Goal: Task Accomplishment & Management: Complete application form

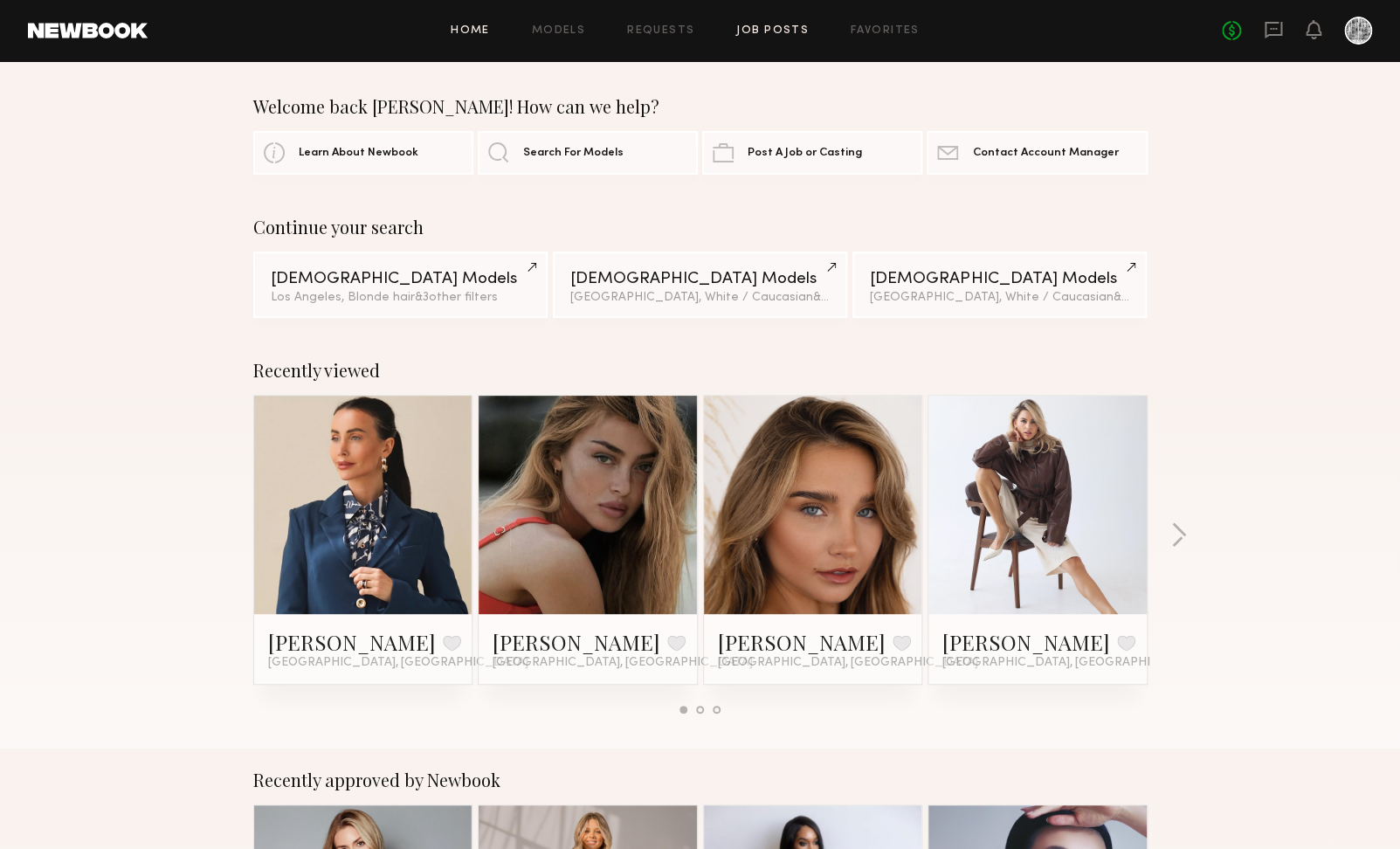
click at [764, 33] on link "Job Posts" at bounding box center [773, 31] width 73 height 11
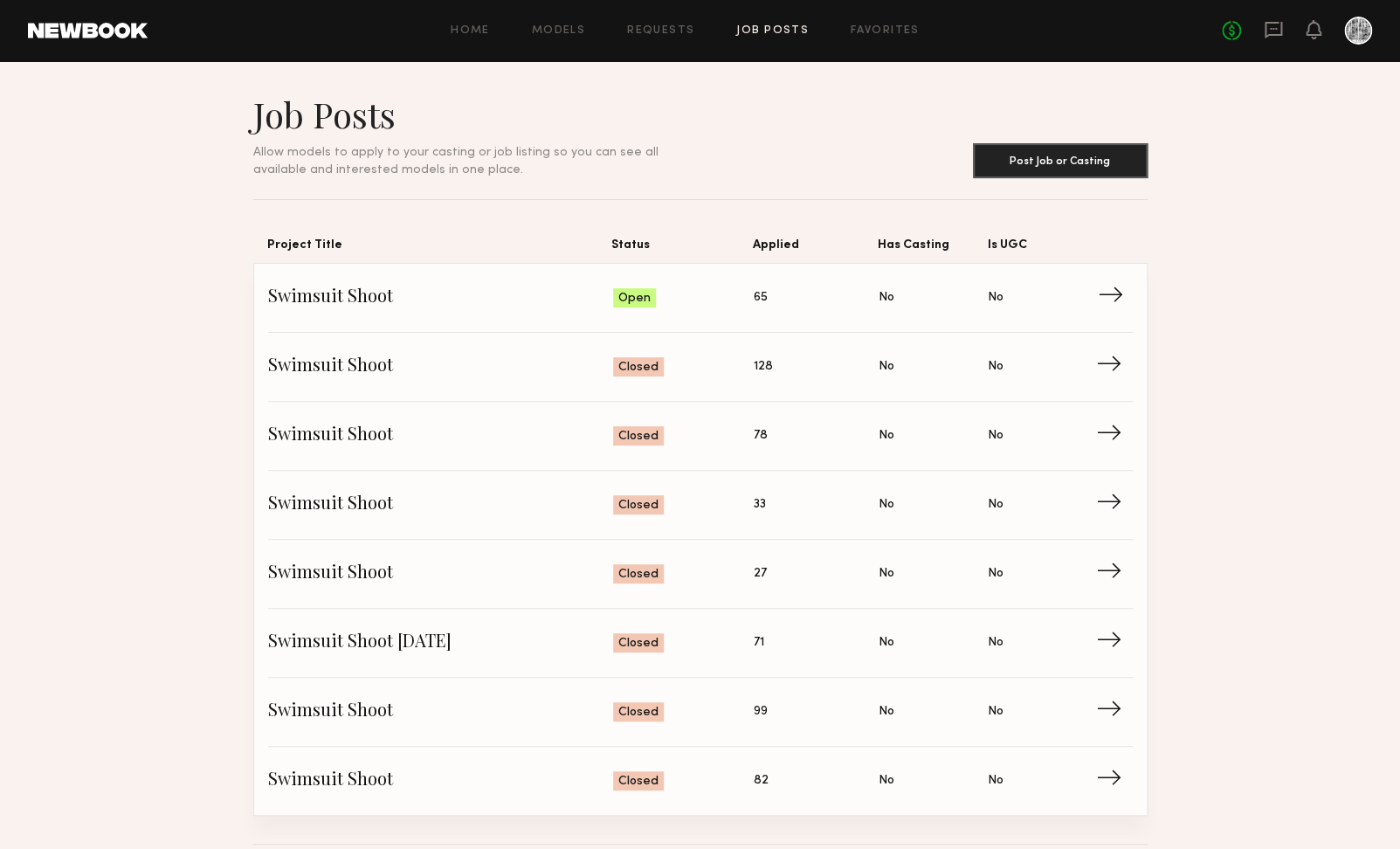
click at [745, 295] on span "Status: Open" at bounding box center [683, 298] width 141 height 26
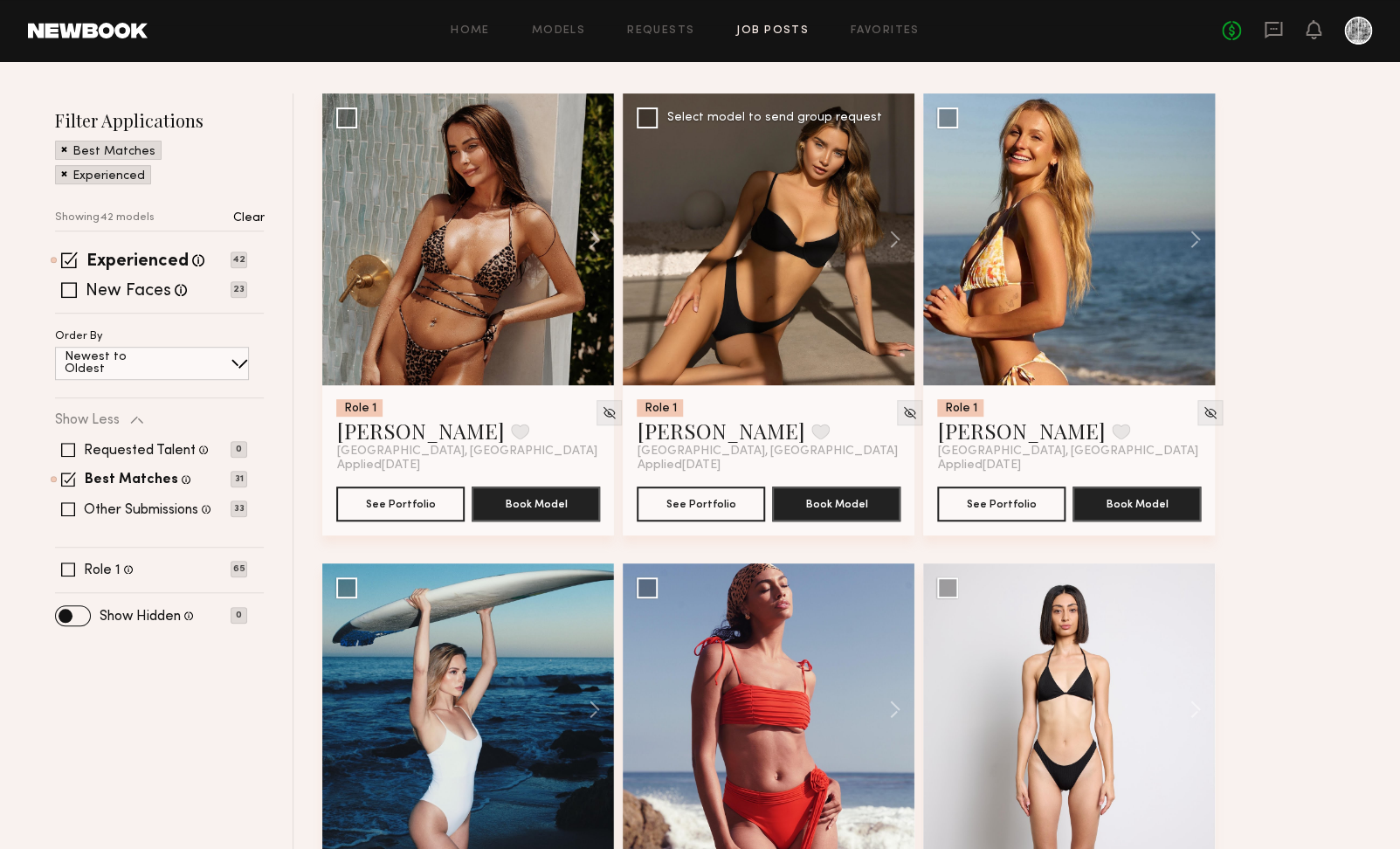
scroll to position [190, 0]
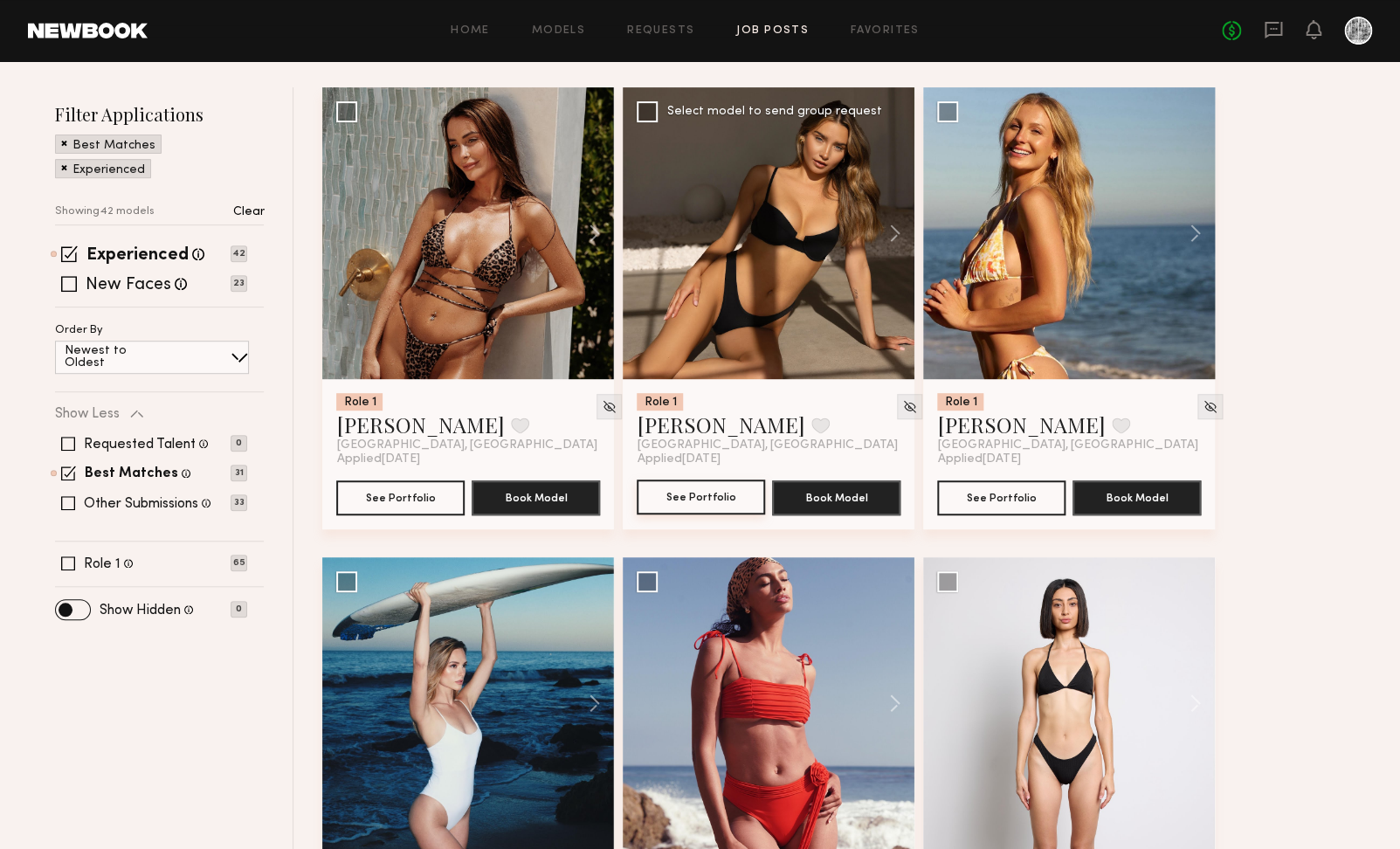
click at [716, 486] on button "See Portfolio" at bounding box center [701, 497] width 128 height 35
click at [1017, 512] on button "See Portfolio" at bounding box center [1001, 497] width 128 height 35
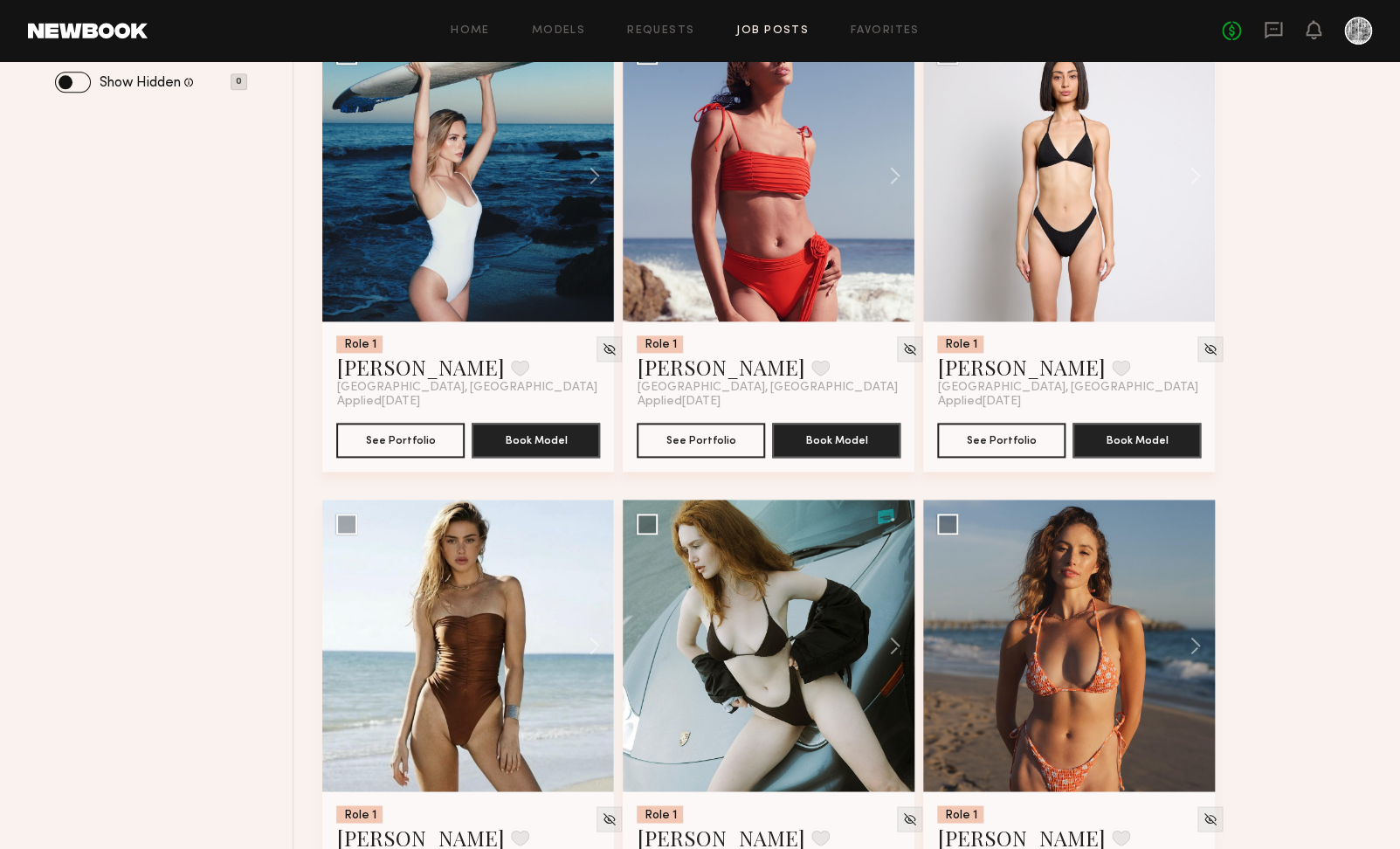
scroll to position [1056, 0]
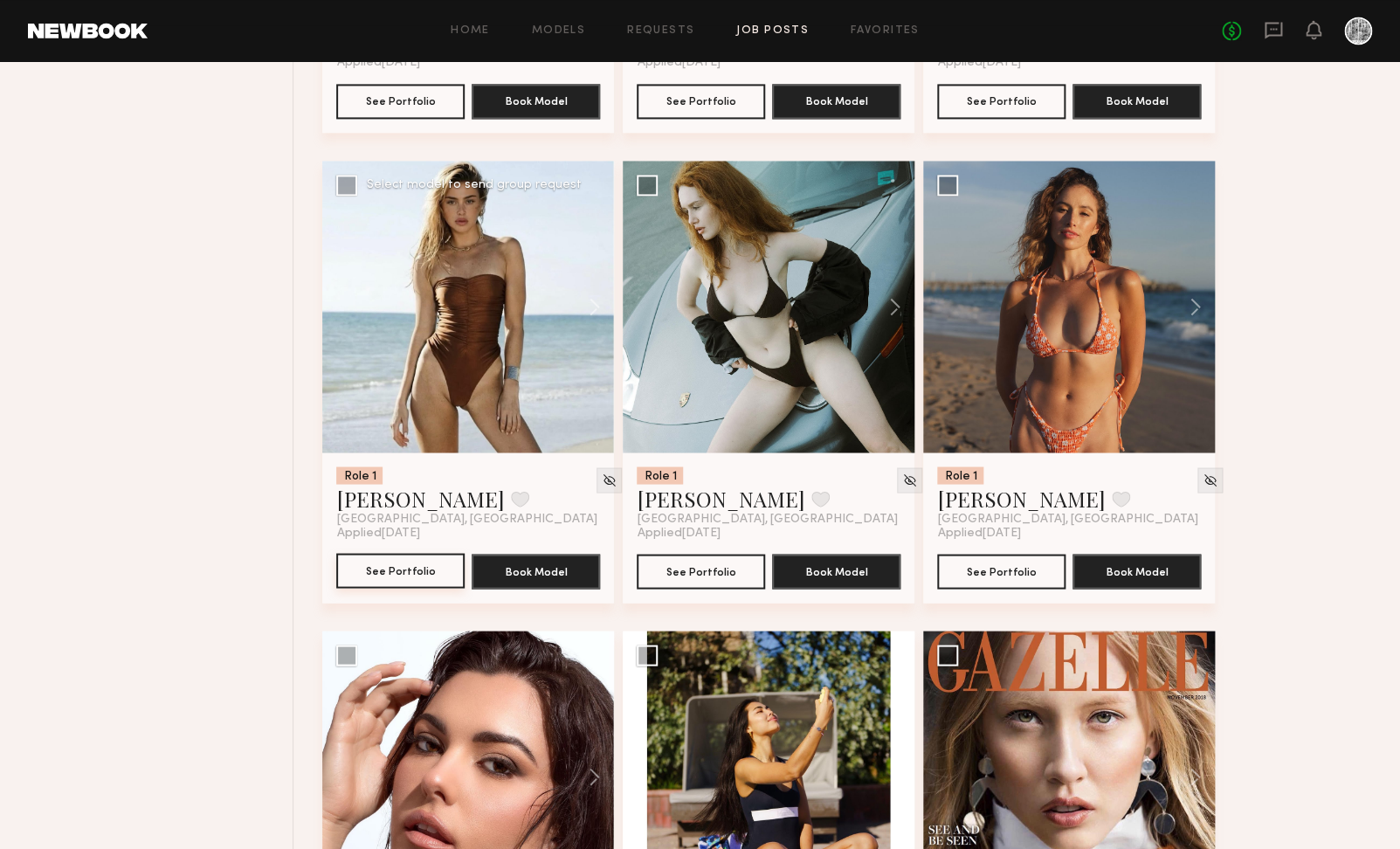
click at [418, 569] on button "See Portfolio" at bounding box center [400, 570] width 128 height 35
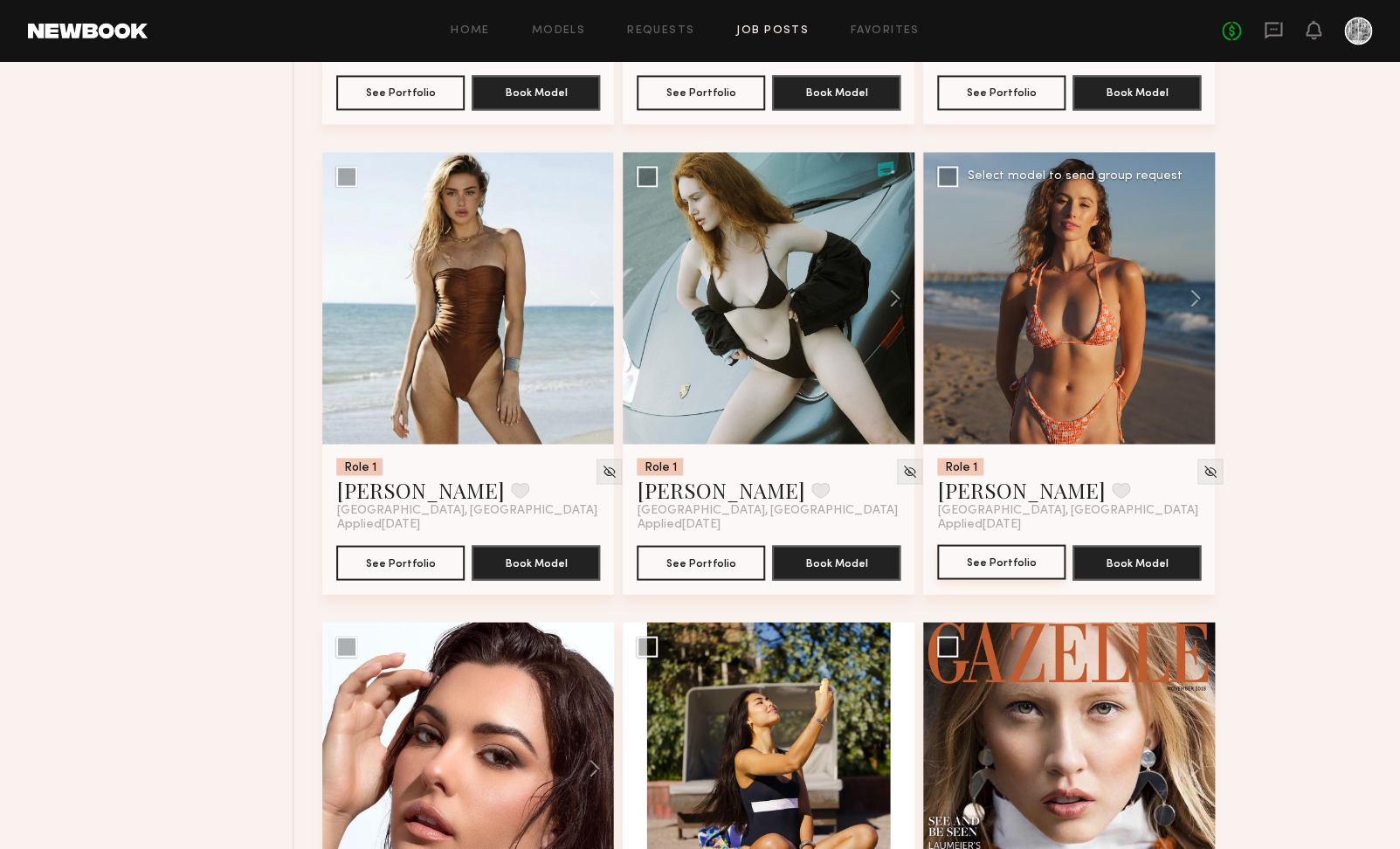
click at [1021, 568] on button "See Portfolio" at bounding box center [1001, 562] width 128 height 35
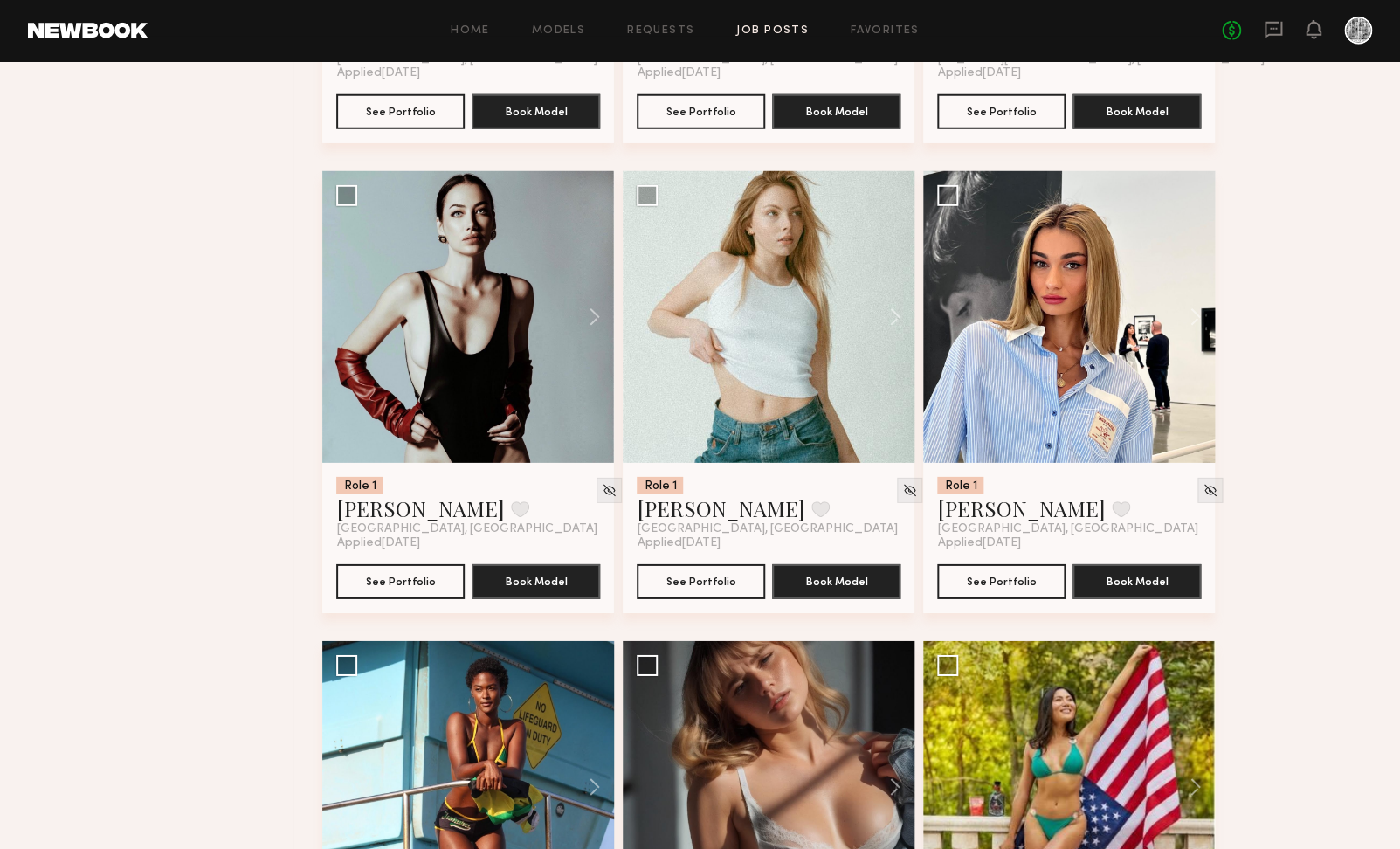
scroll to position [1986, 0]
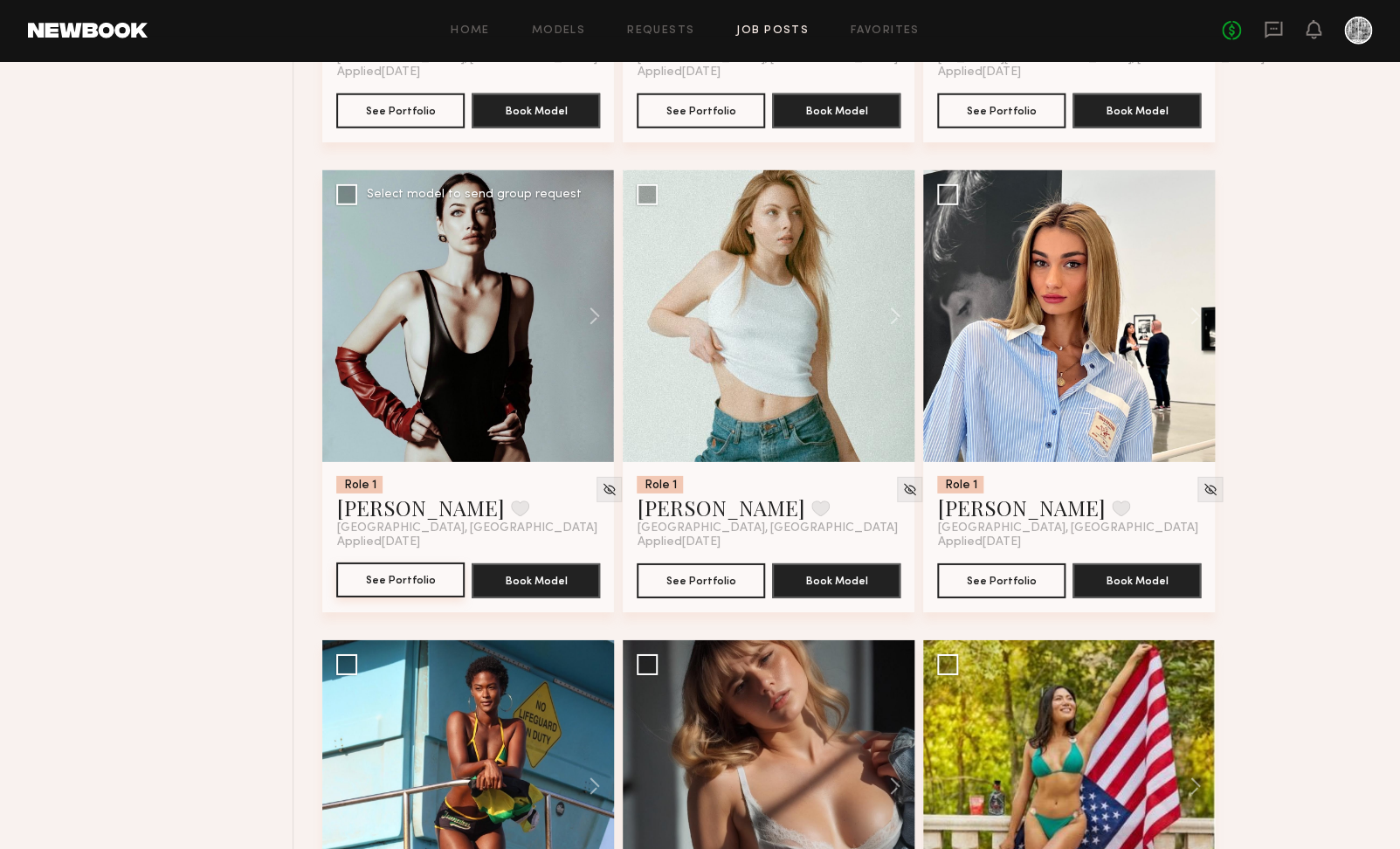
click at [428, 577] on button "See Portfolio" at bounding box center [400, 580] width 128 height 35
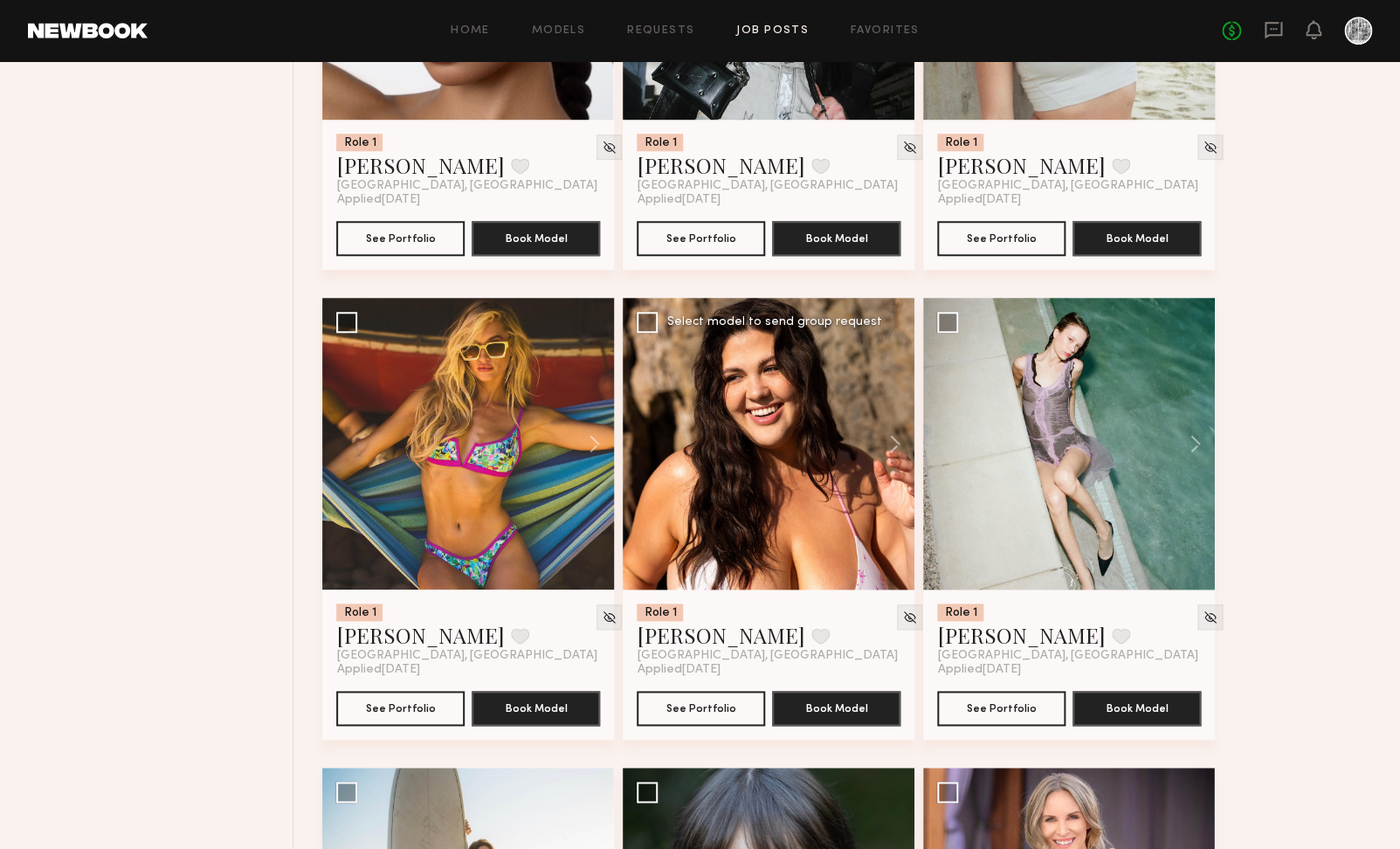
scroll to position [3268, 0]
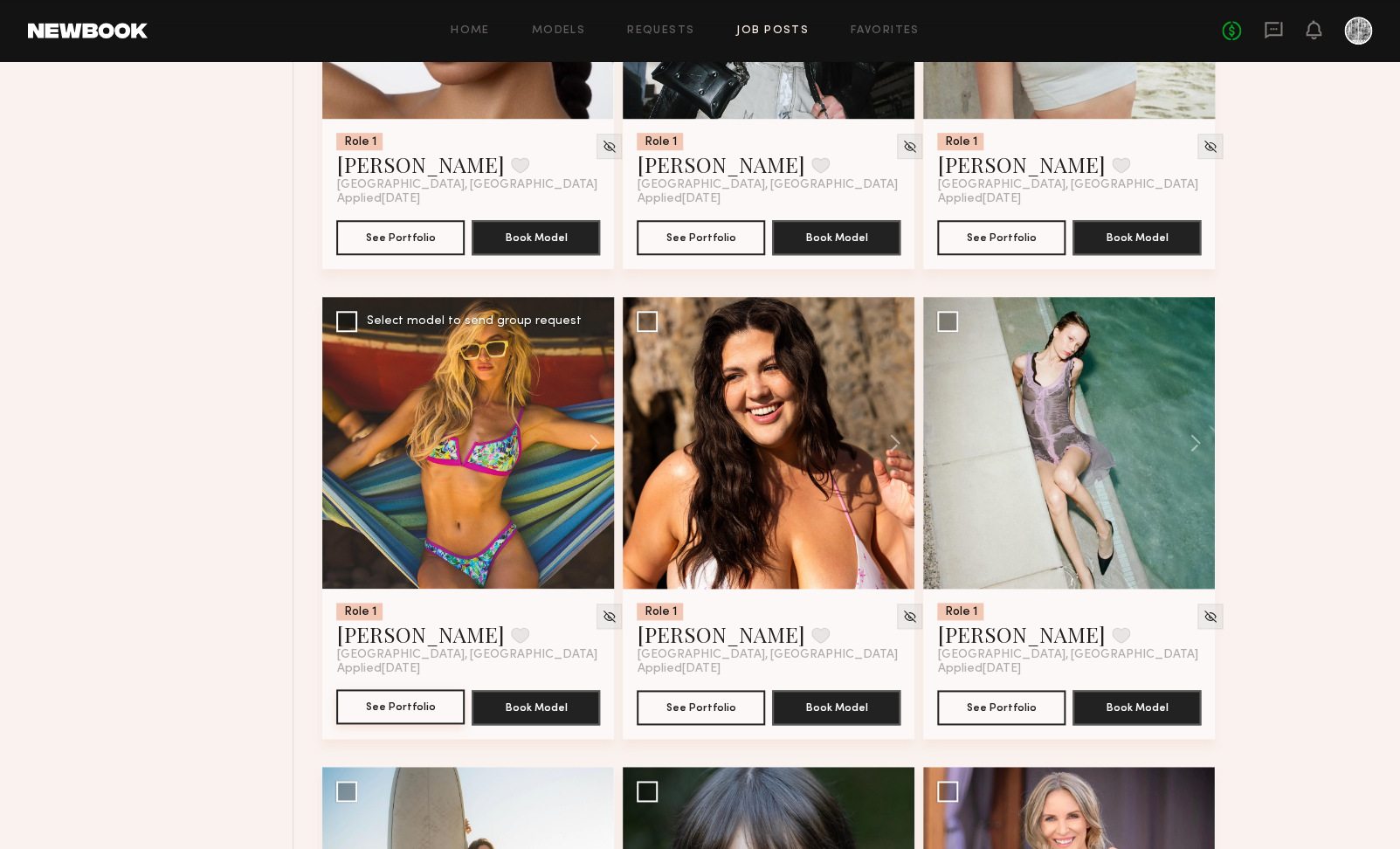
click at [392, 708] on button "See Portfolio" at bounding box center [400, 707] width 128 height 35
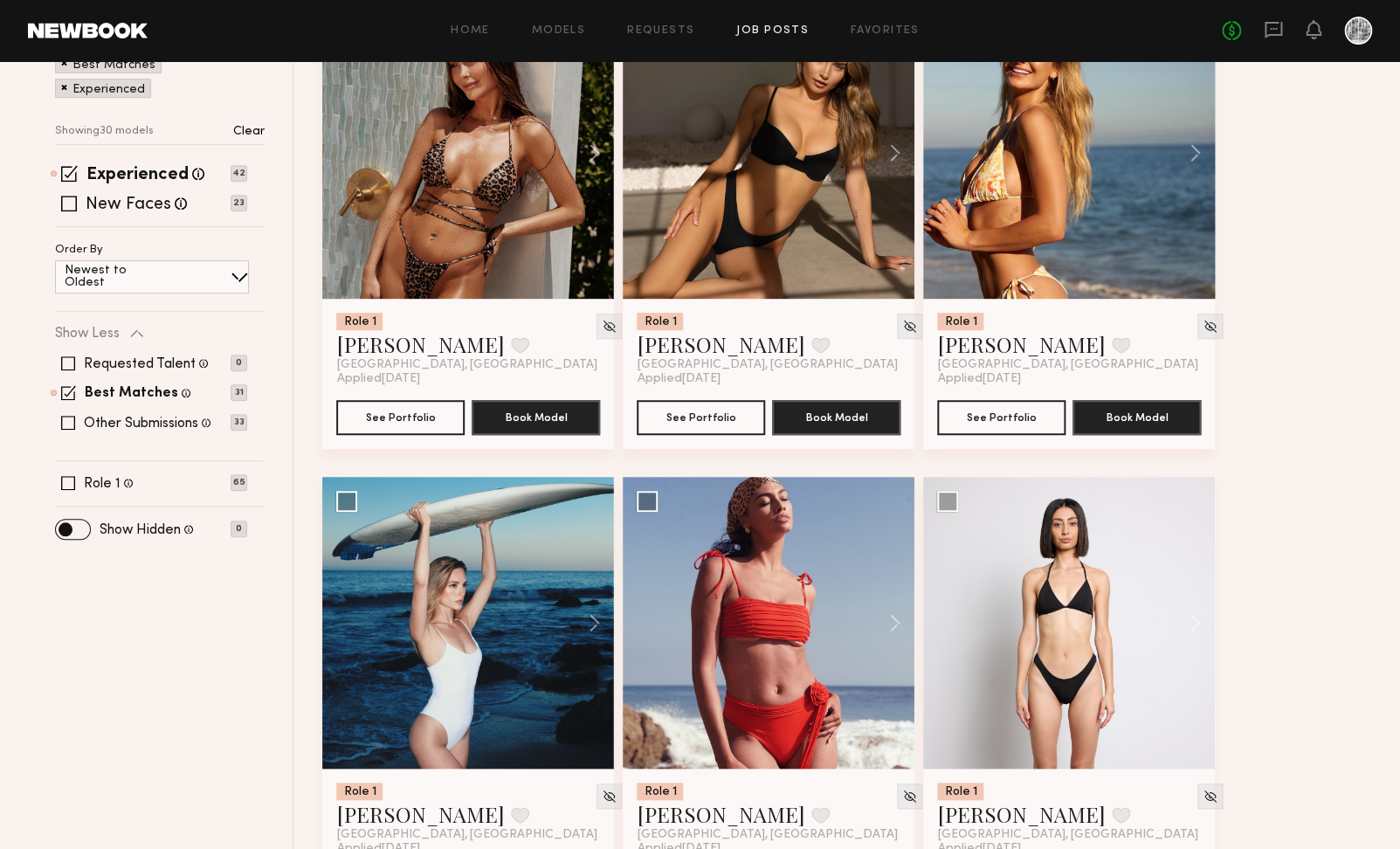
scroll to position [273, 0]
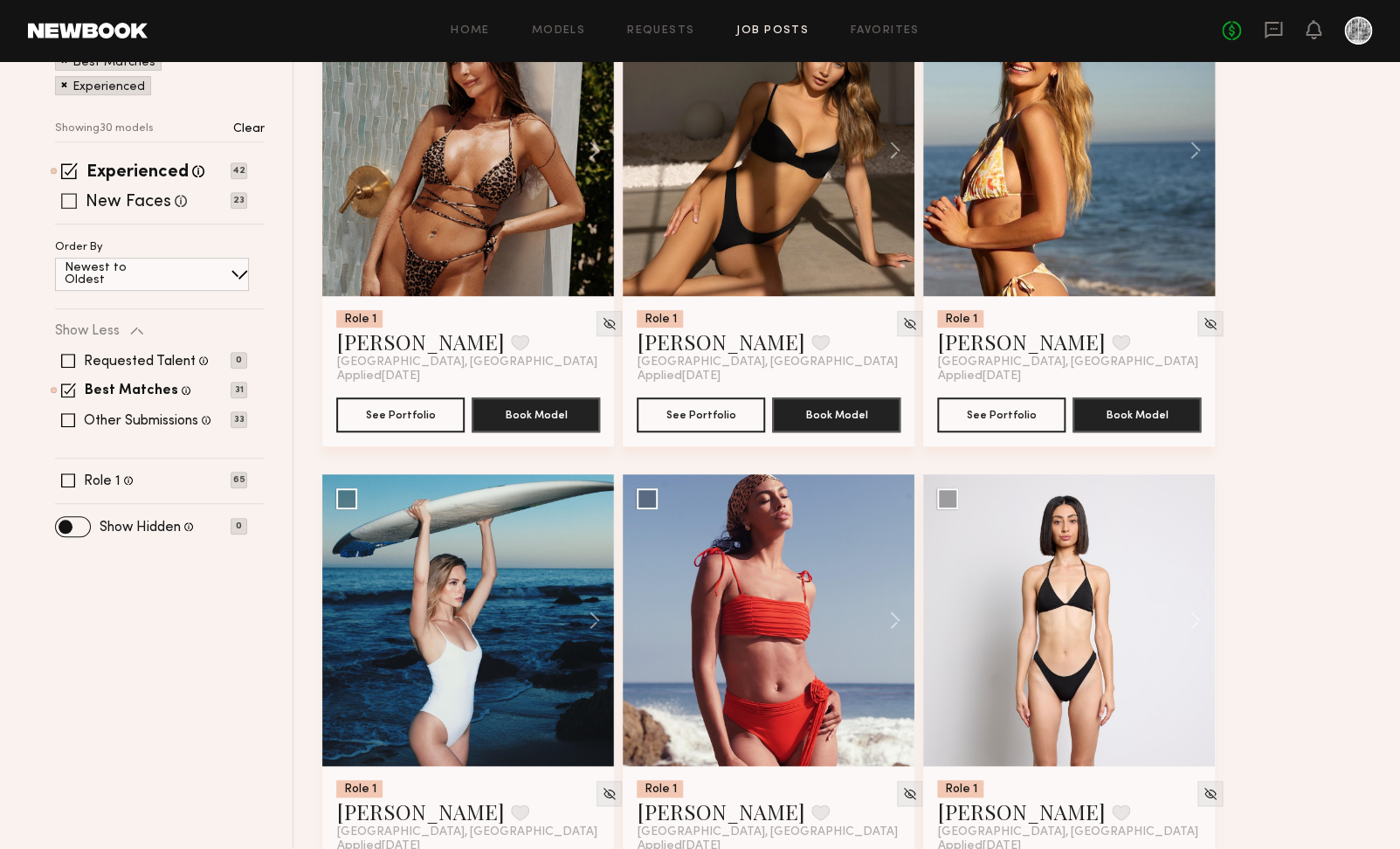
click at [73, 205] on span at bounding box center [69, 201] width 16 height 16
click at [74, 170] on span at bounding box center [69, 170] width 17 height 17
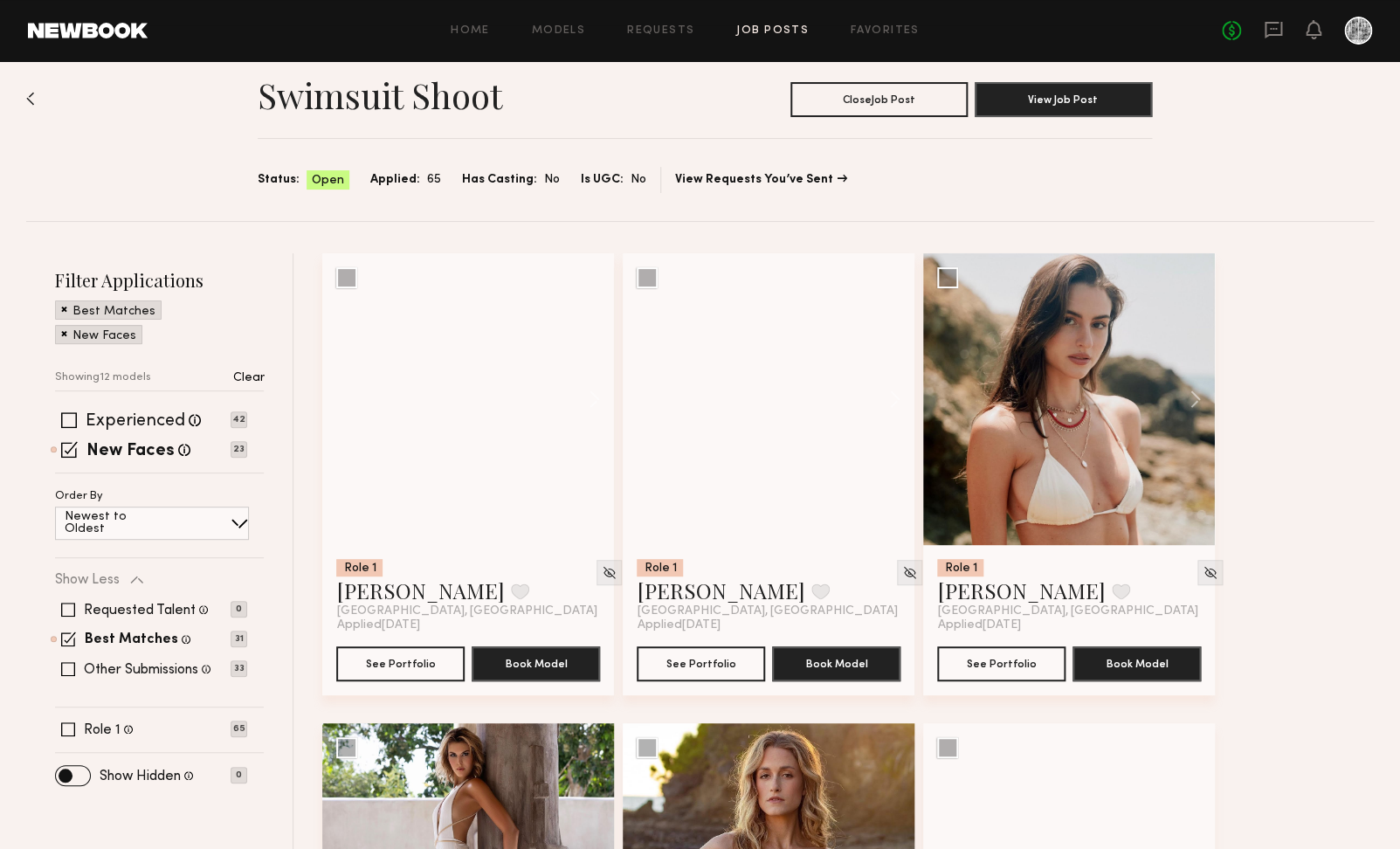
scroll to position [24, 0]
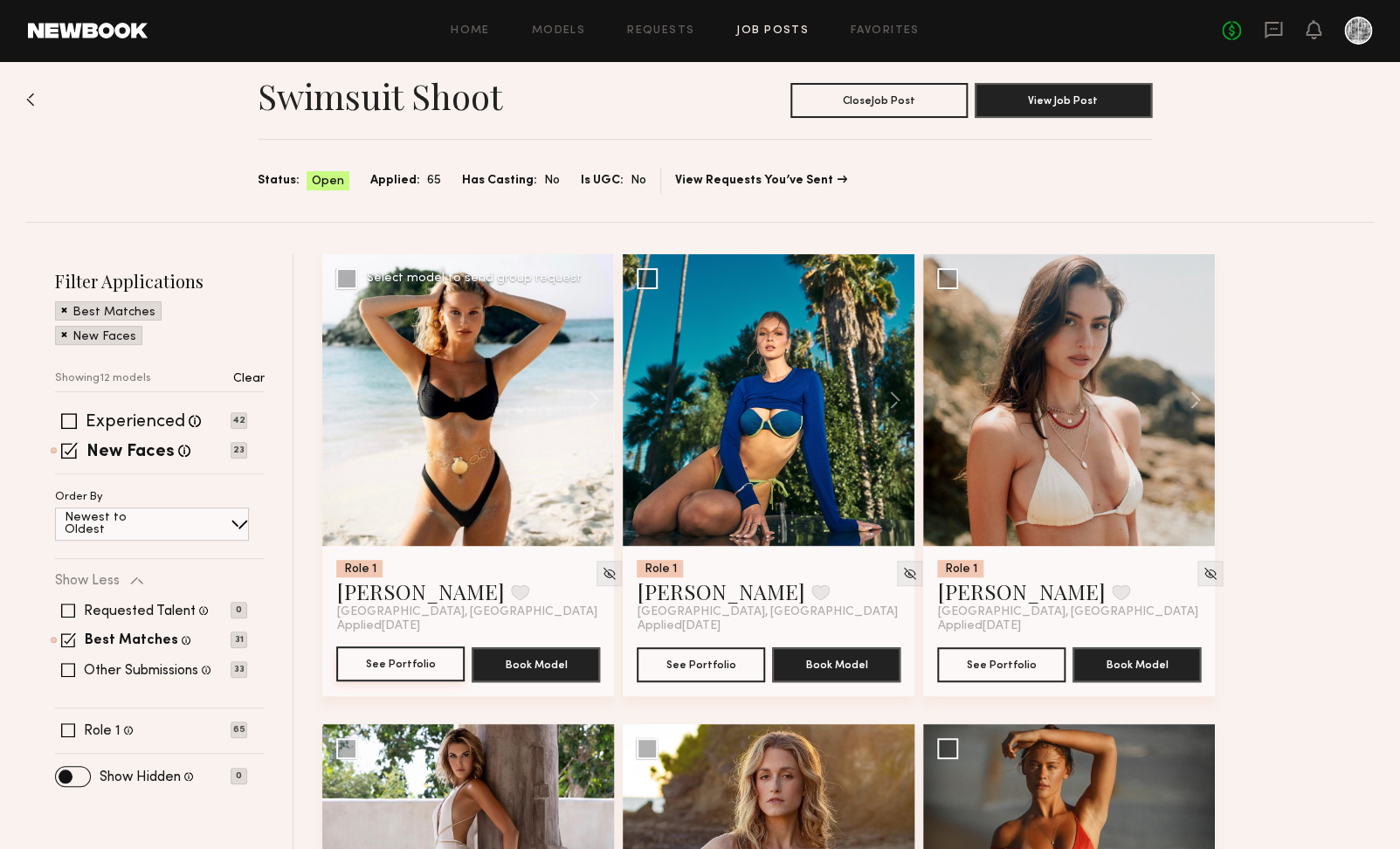
click at [397, 671] on button "See Portfolio" at bounding box center [400, 664] width 128 height 35
click at [1001, 669] on button "See Portfolio" at bounding box center [1001, 664] width 128 height 35
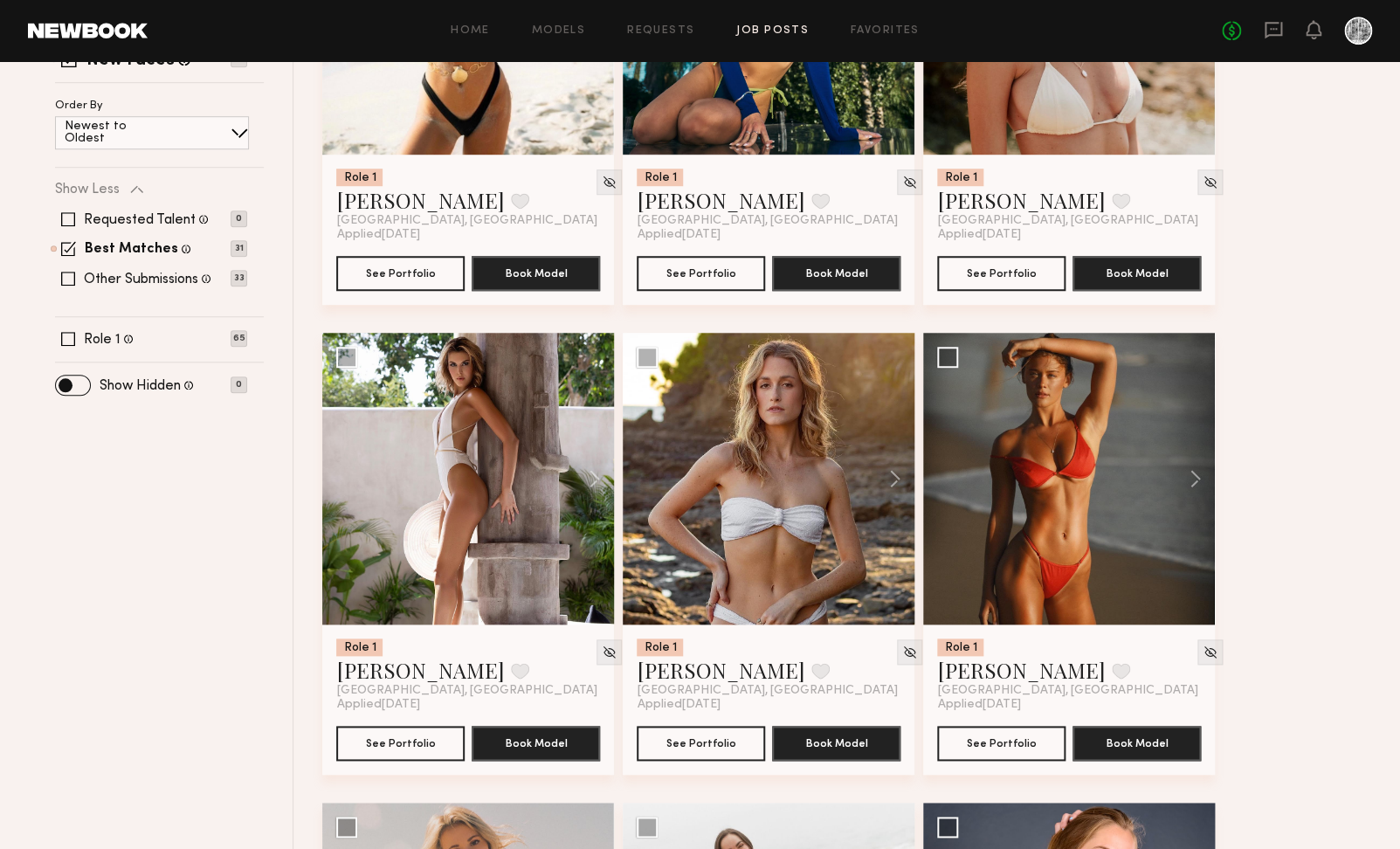
scroll to position [411, 0]
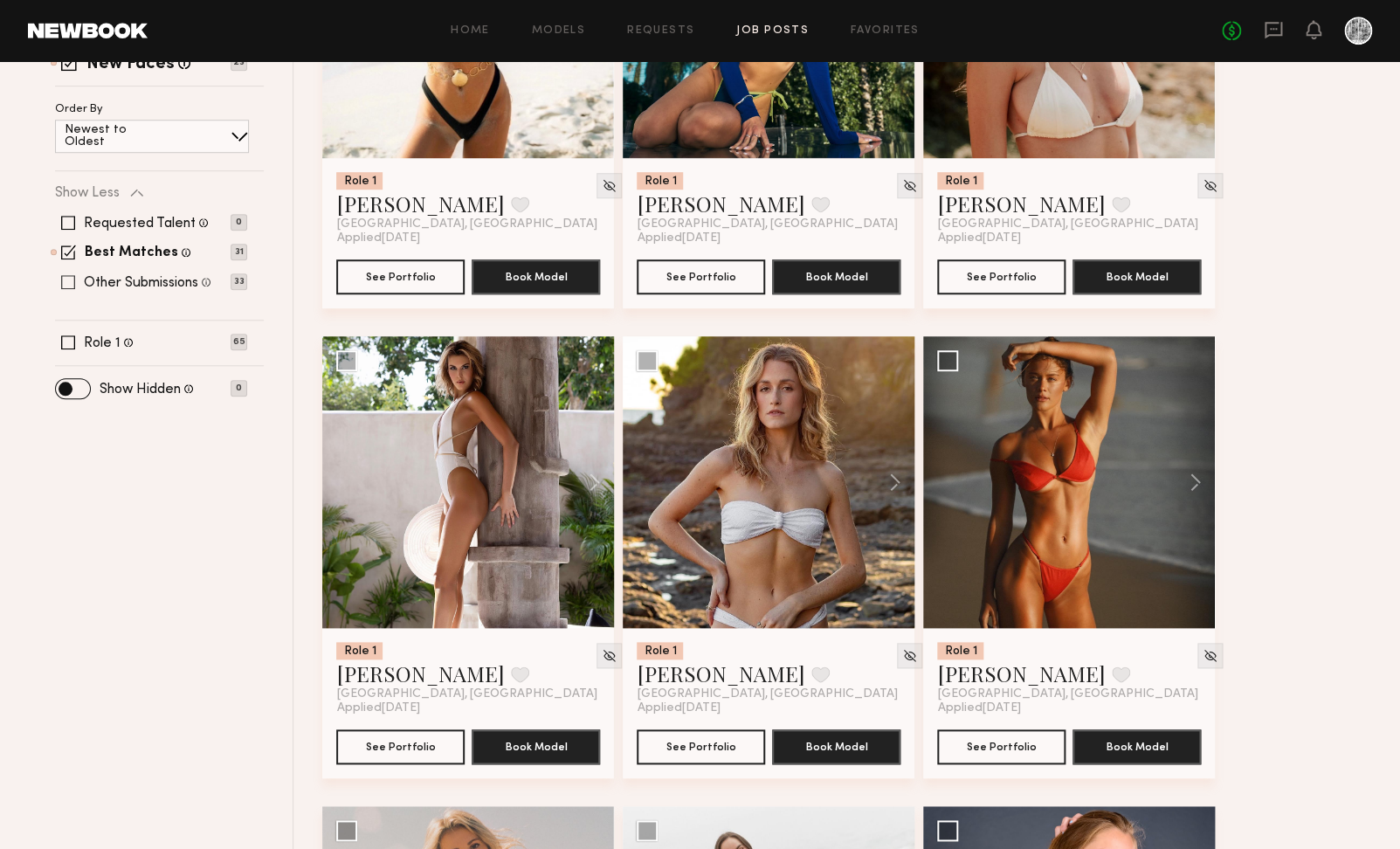
click at [67, 275] on span at bounding box center [68, 282] width 14 height 14
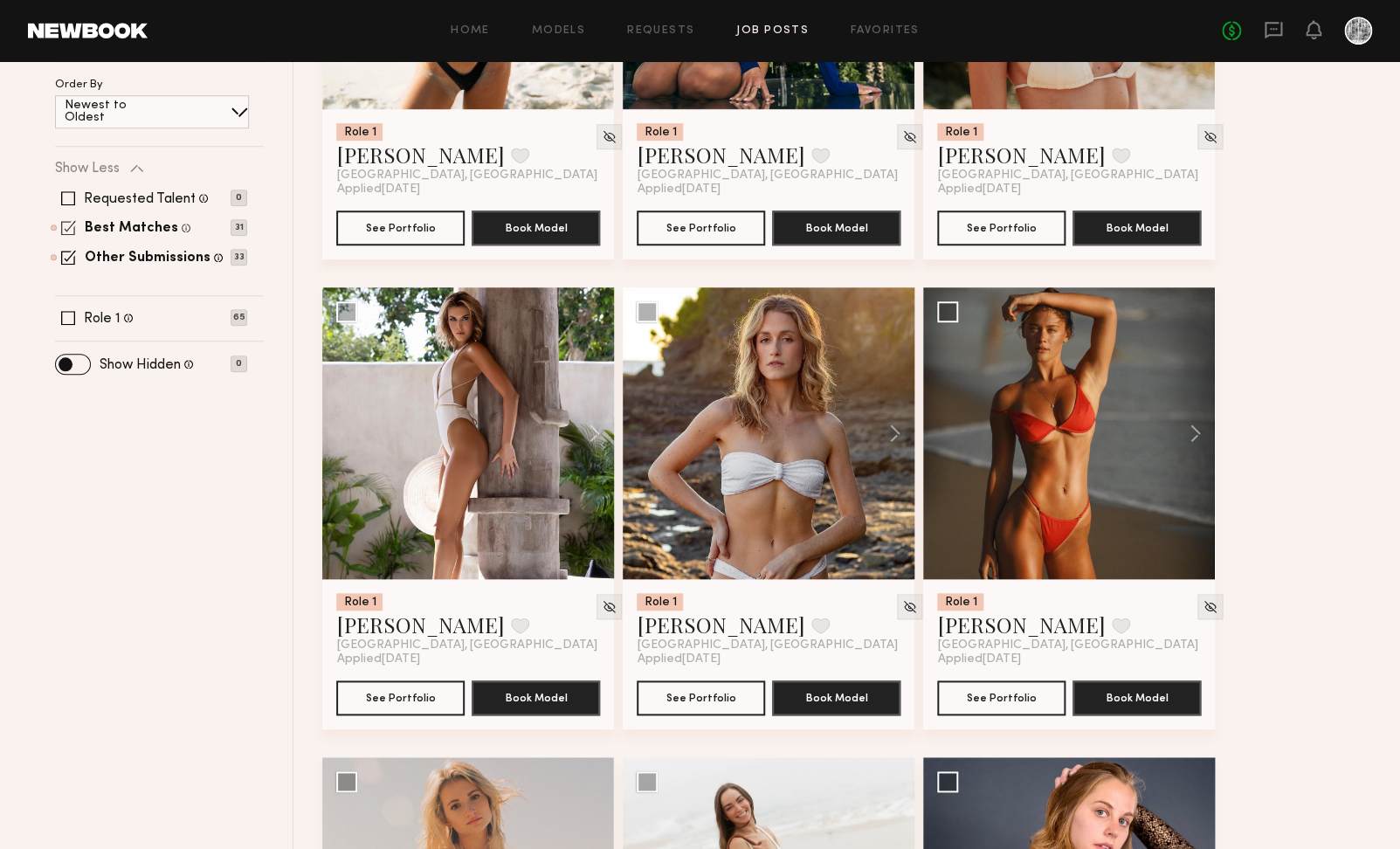
click at [69, 223] on span at bounding box center [68, 227] width 15 height 15
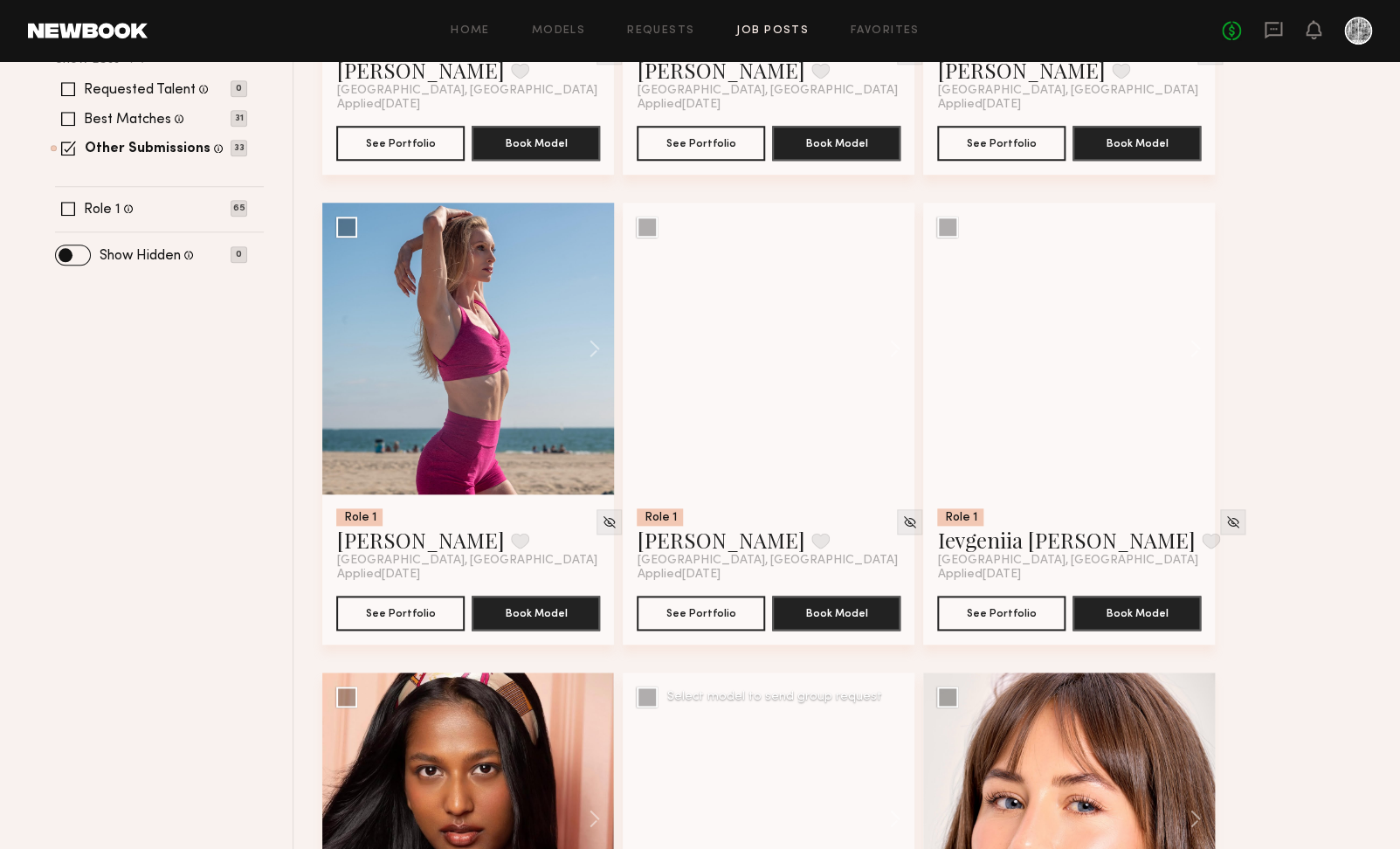
scroll to position [572, 0]
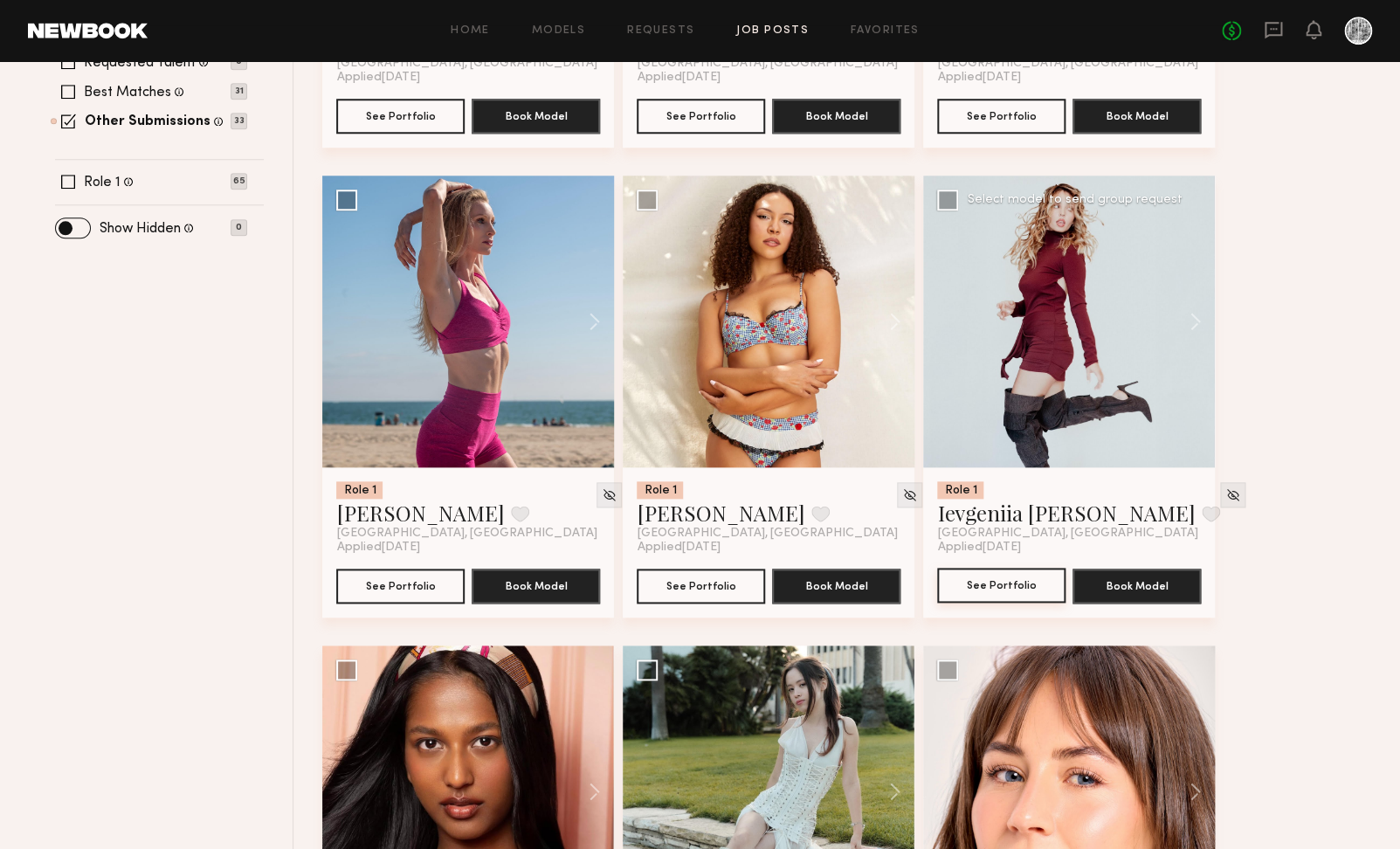
click at [989, 596] on button "See Portfolio" at bounding box center [1001, 585] width 128 height 35
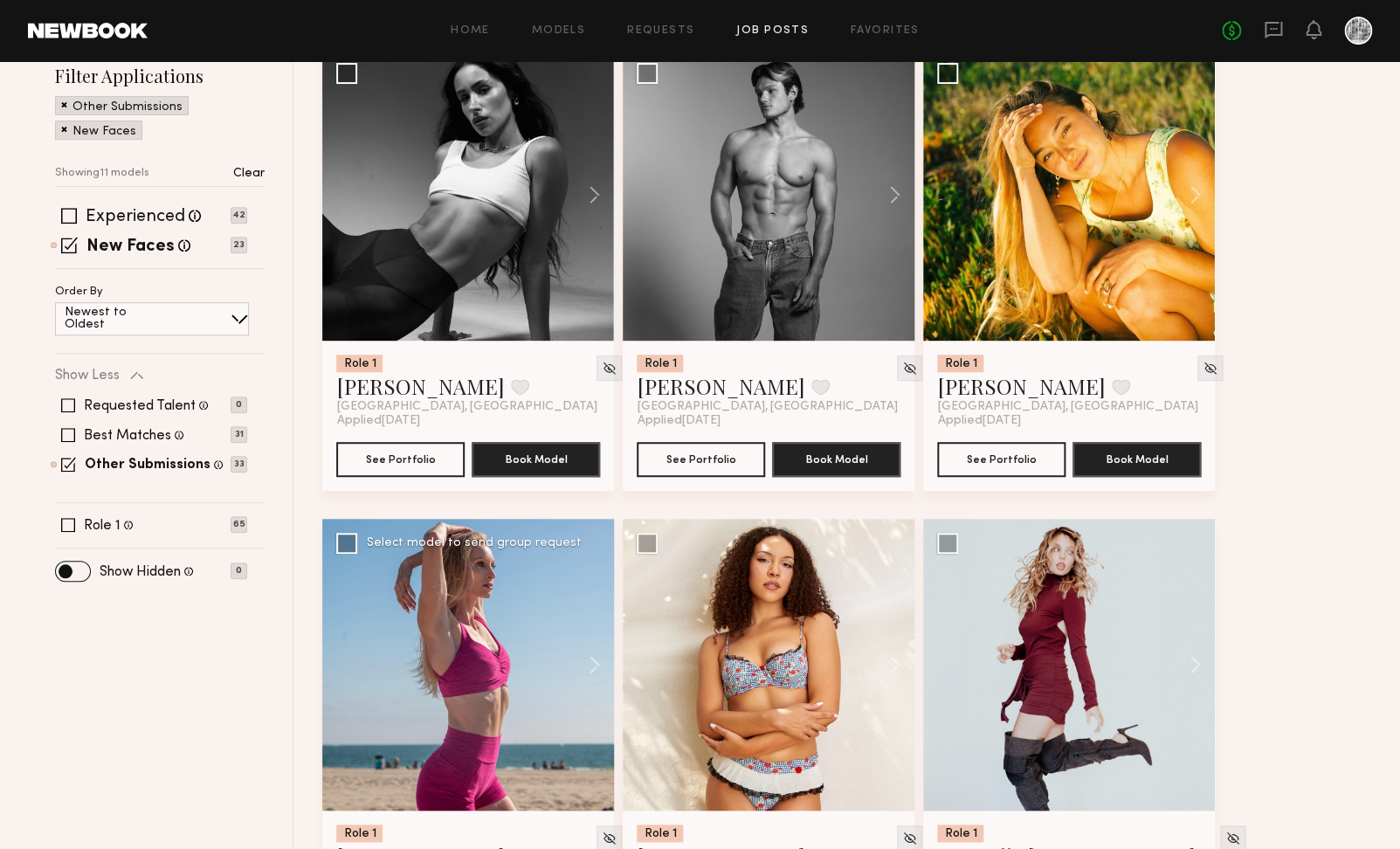
scroll to position [0, 0]
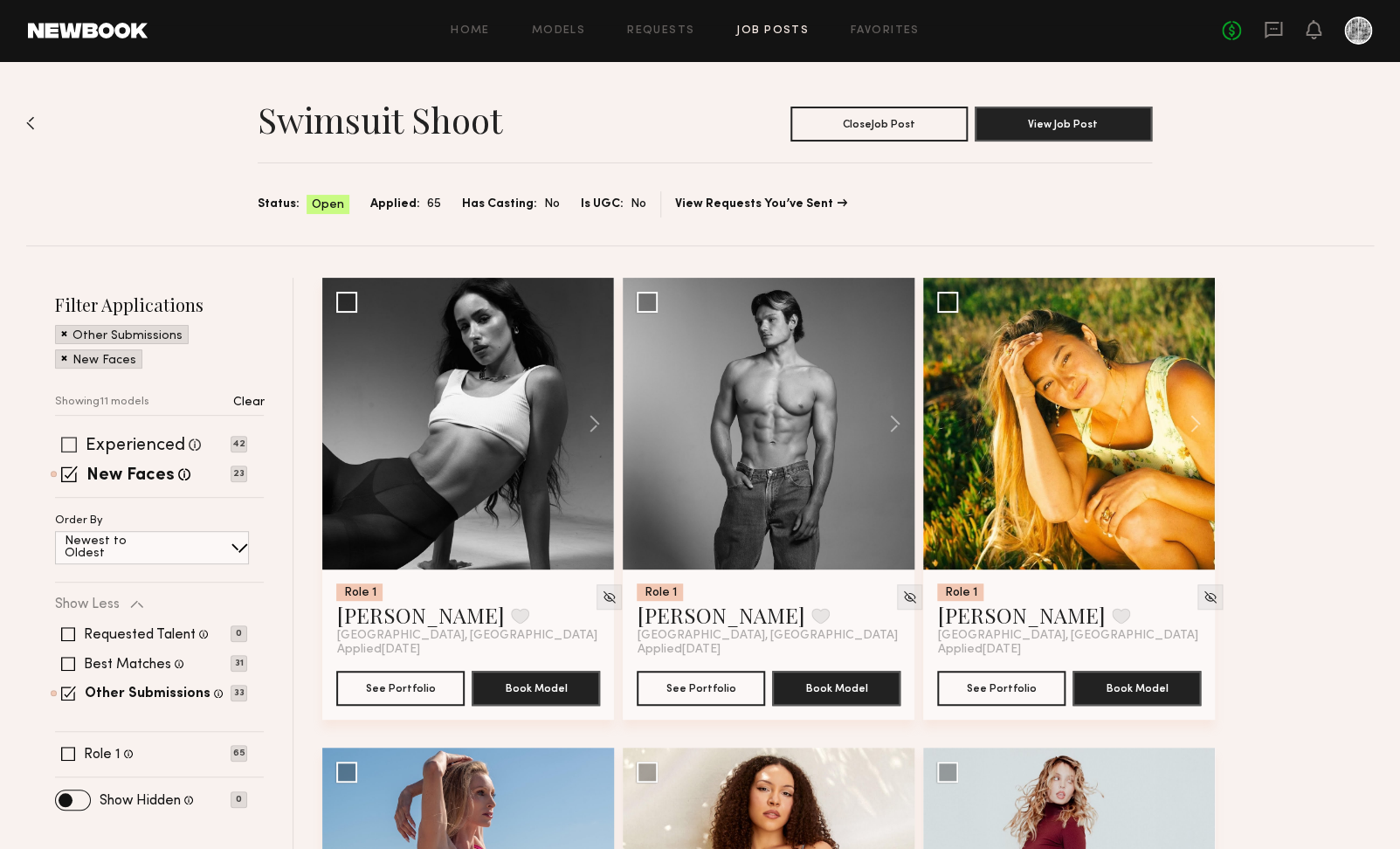
click at [138, 448] on label "Experienced" at bounding box center [135, 446] width 100 height 17
click at [77, 476] on span at bounding box center [69, 473] width 17 height 17
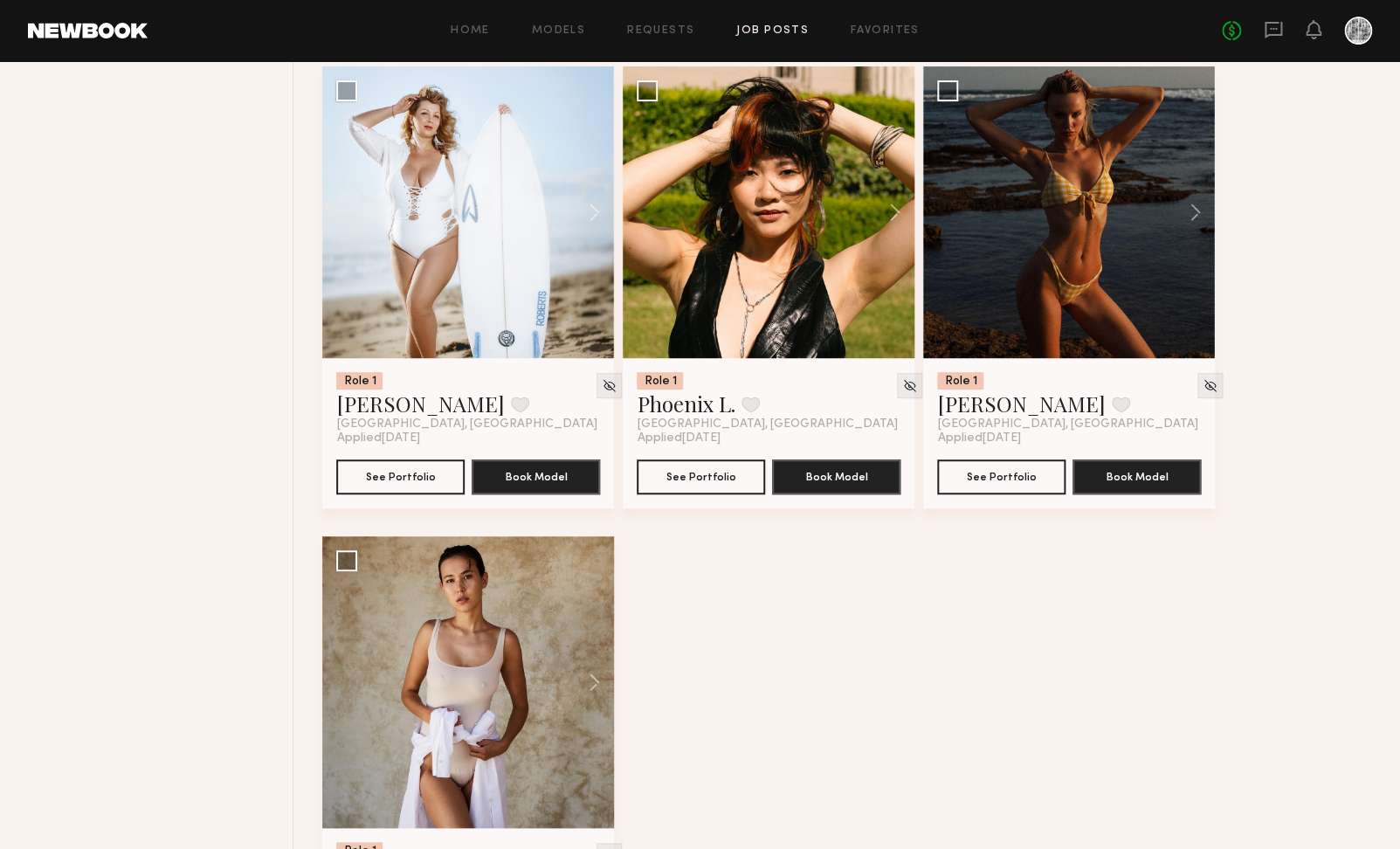
scroll to position [3027, 0]
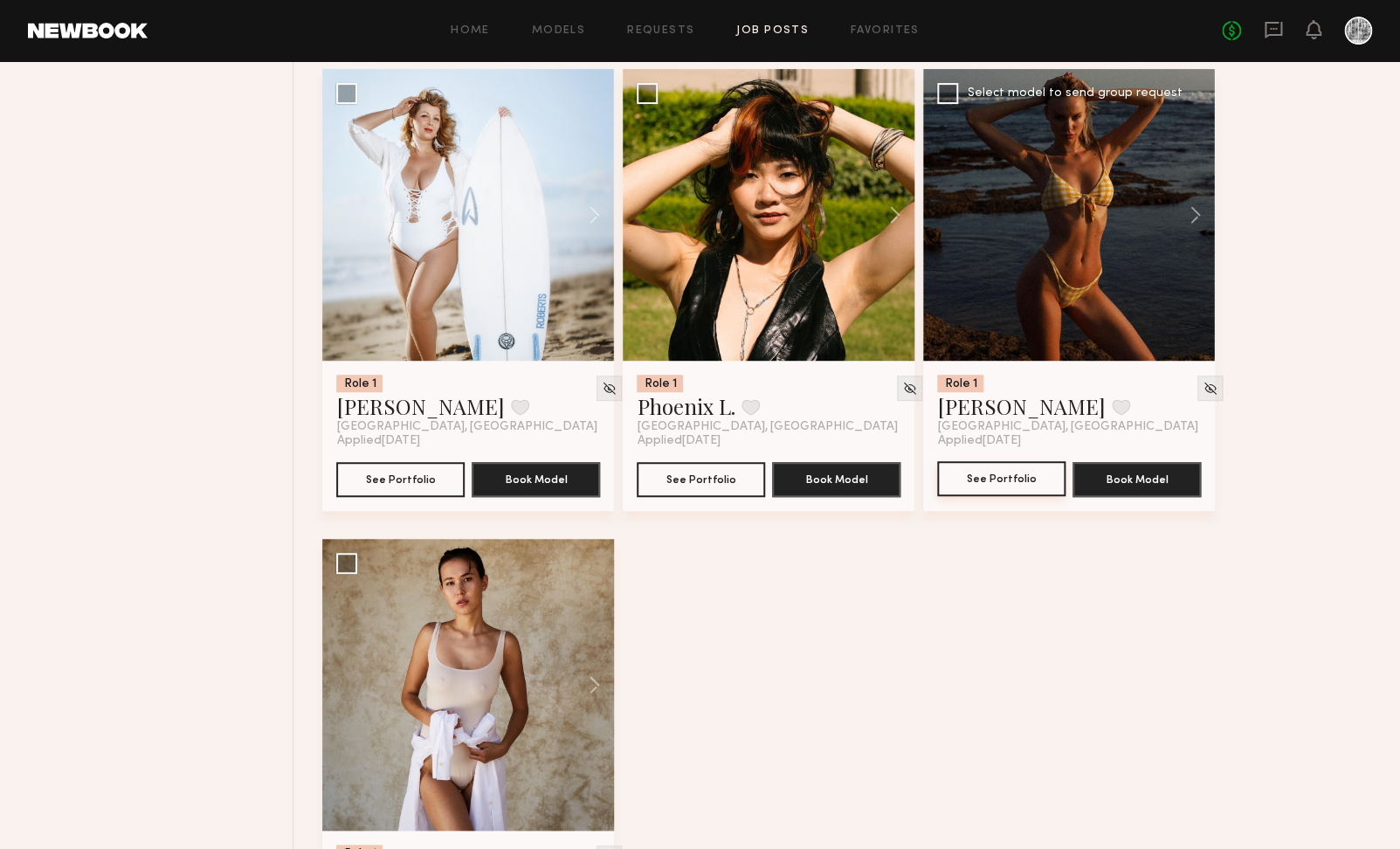
click at [981, 480] on button "See Portfolio" at bounding box center [1001, 479] width 128 height 35
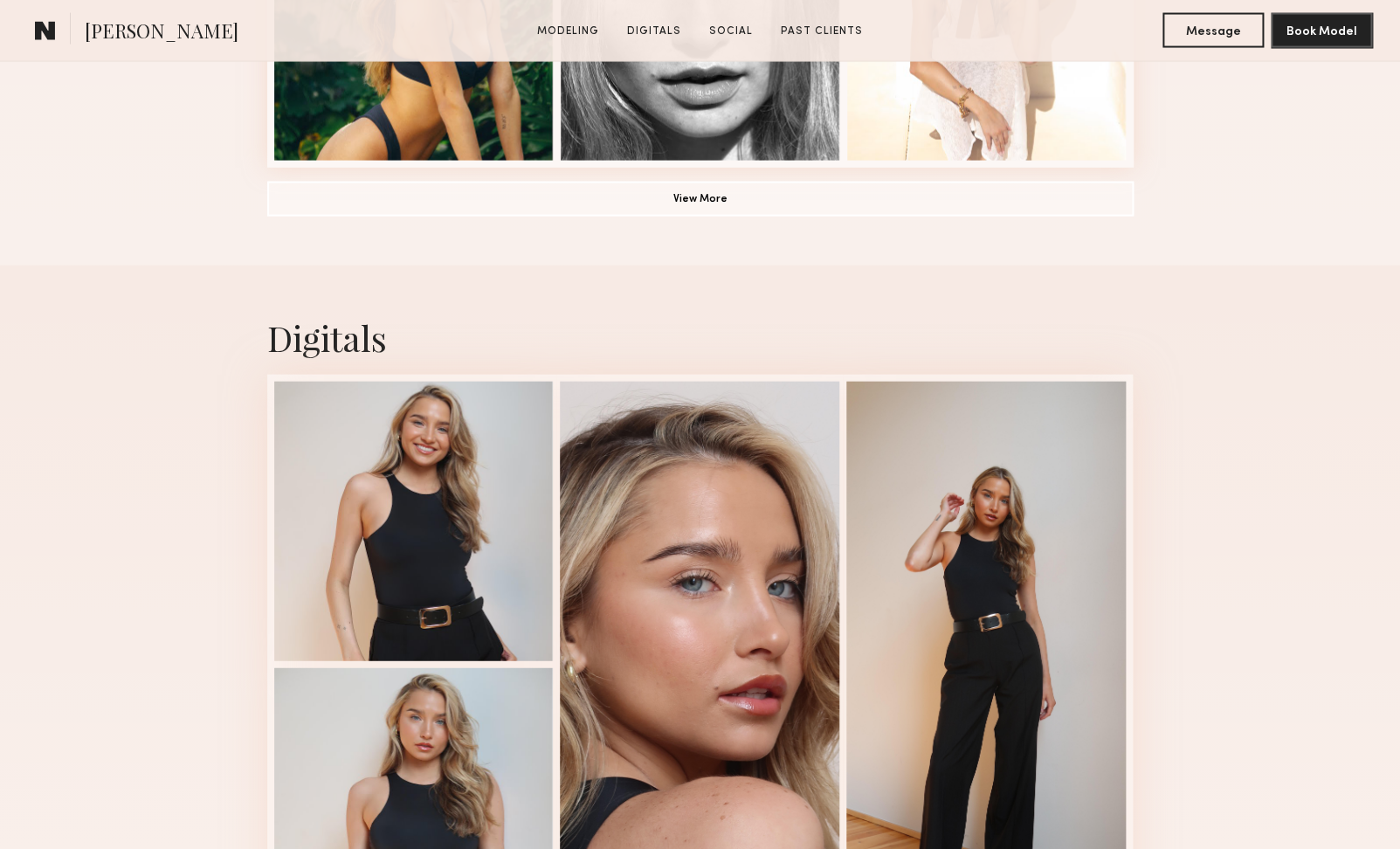
scroll to position [1628, 0]
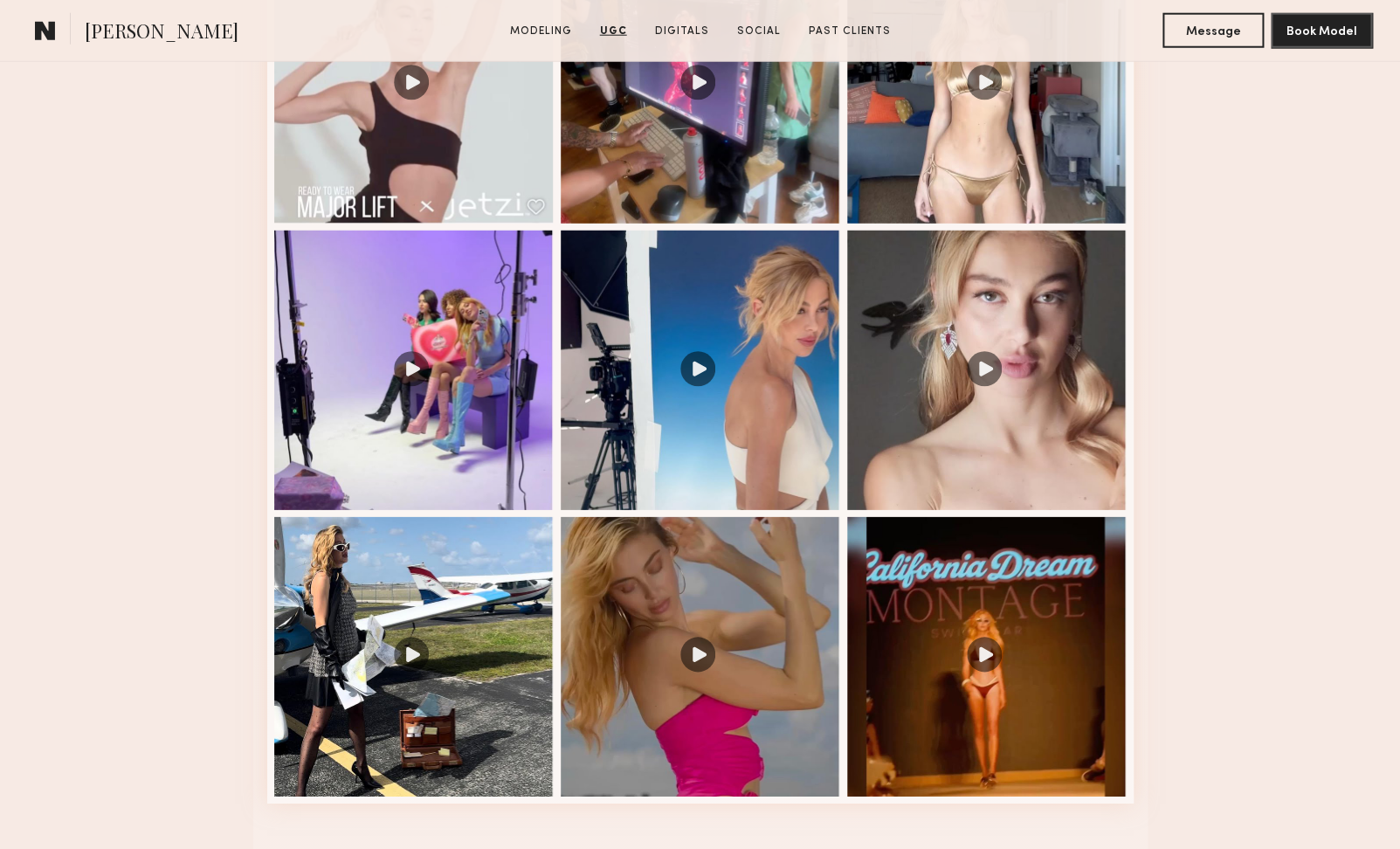
scroll to position [1964, 0]
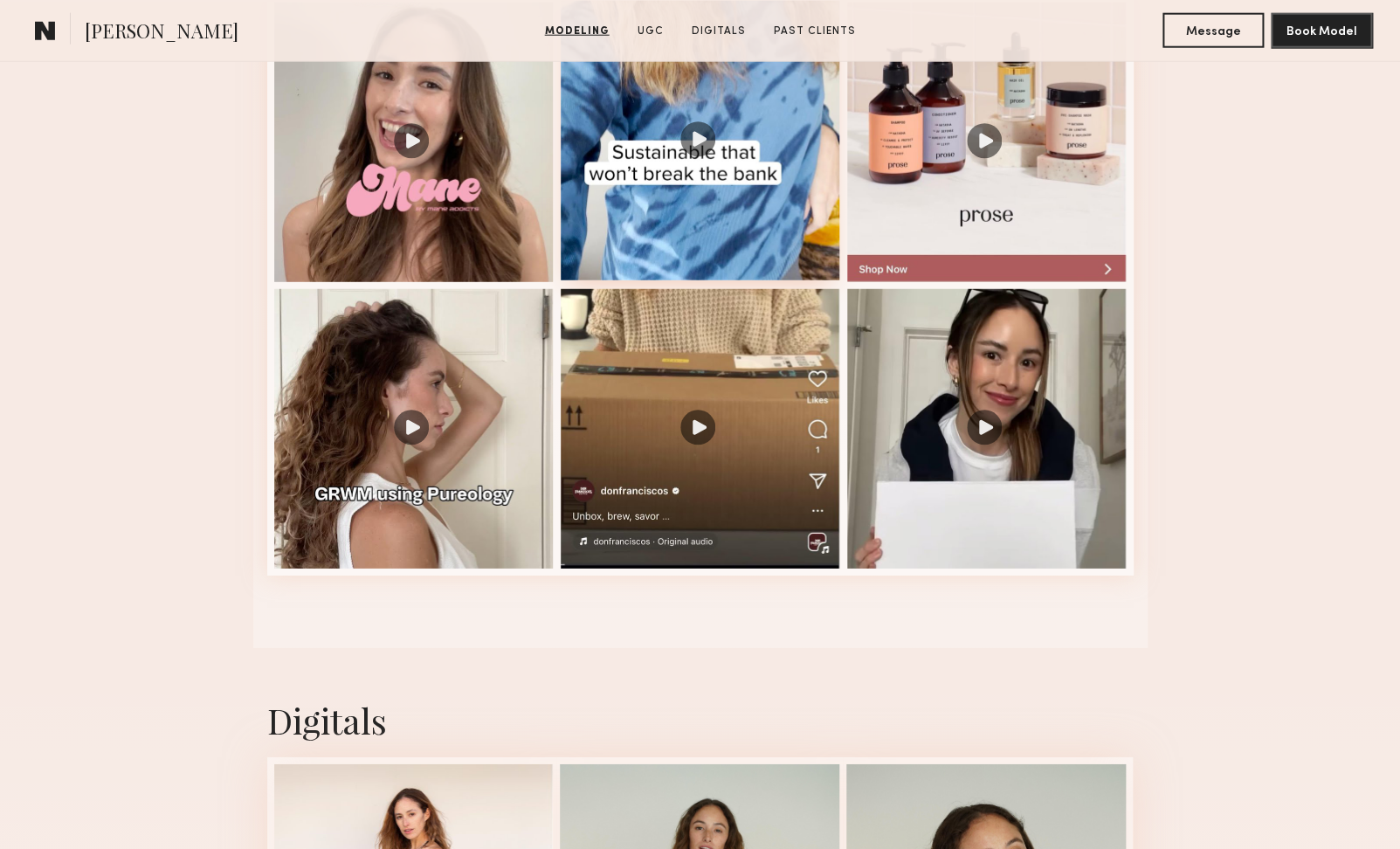
scroll to position [1897, 0]
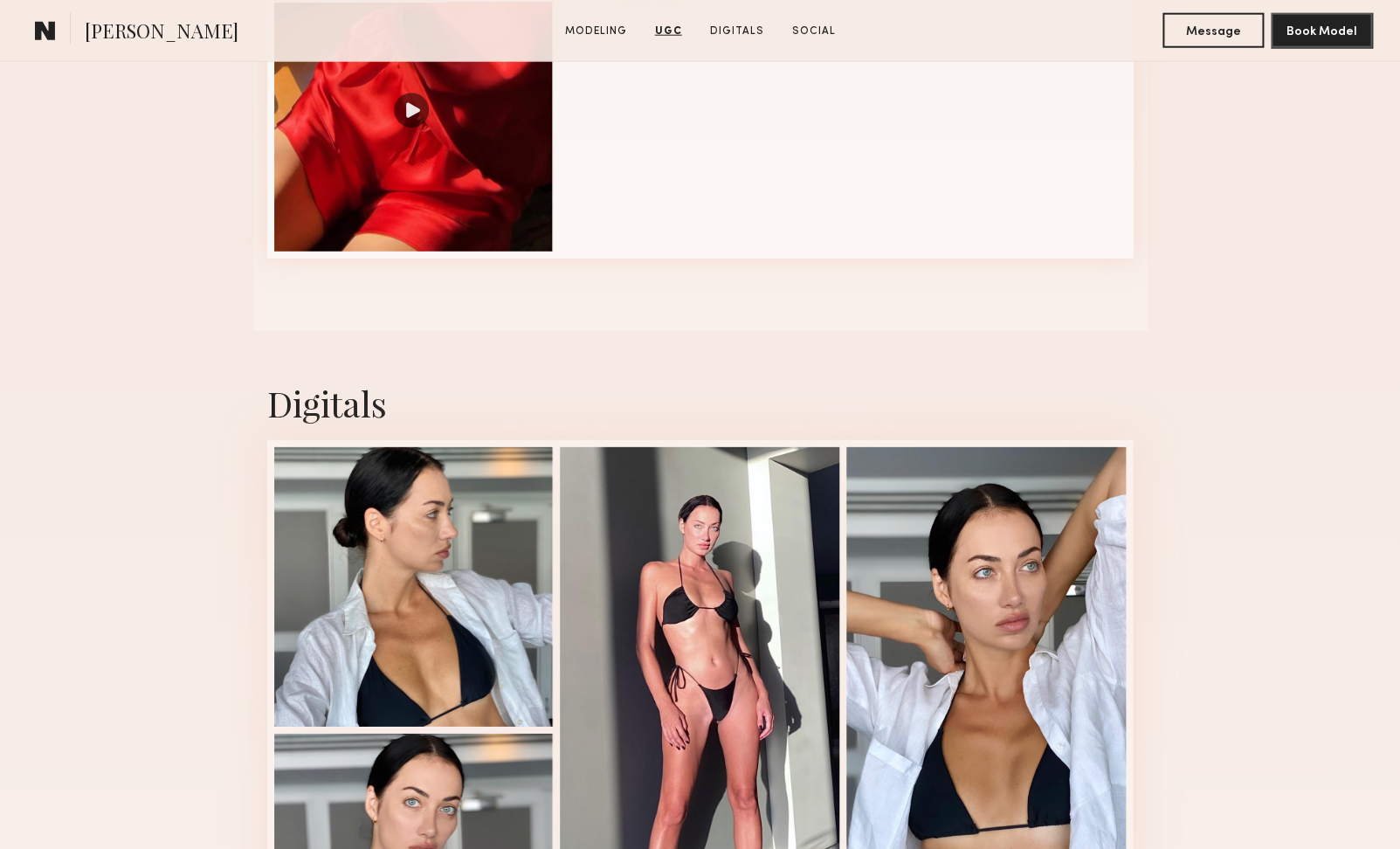
scroll to position [1965, 0]
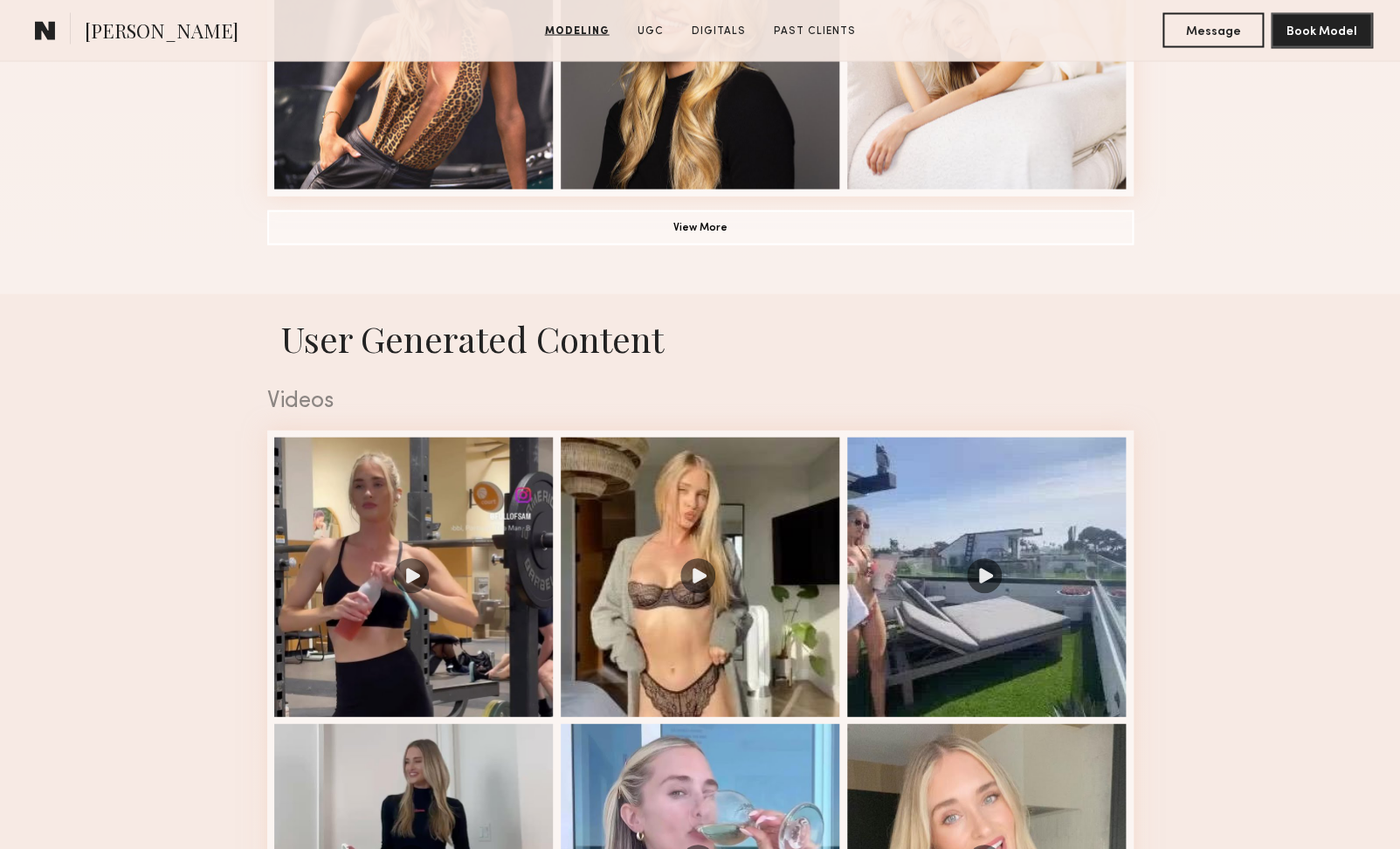
scroll to position [1751, 0]
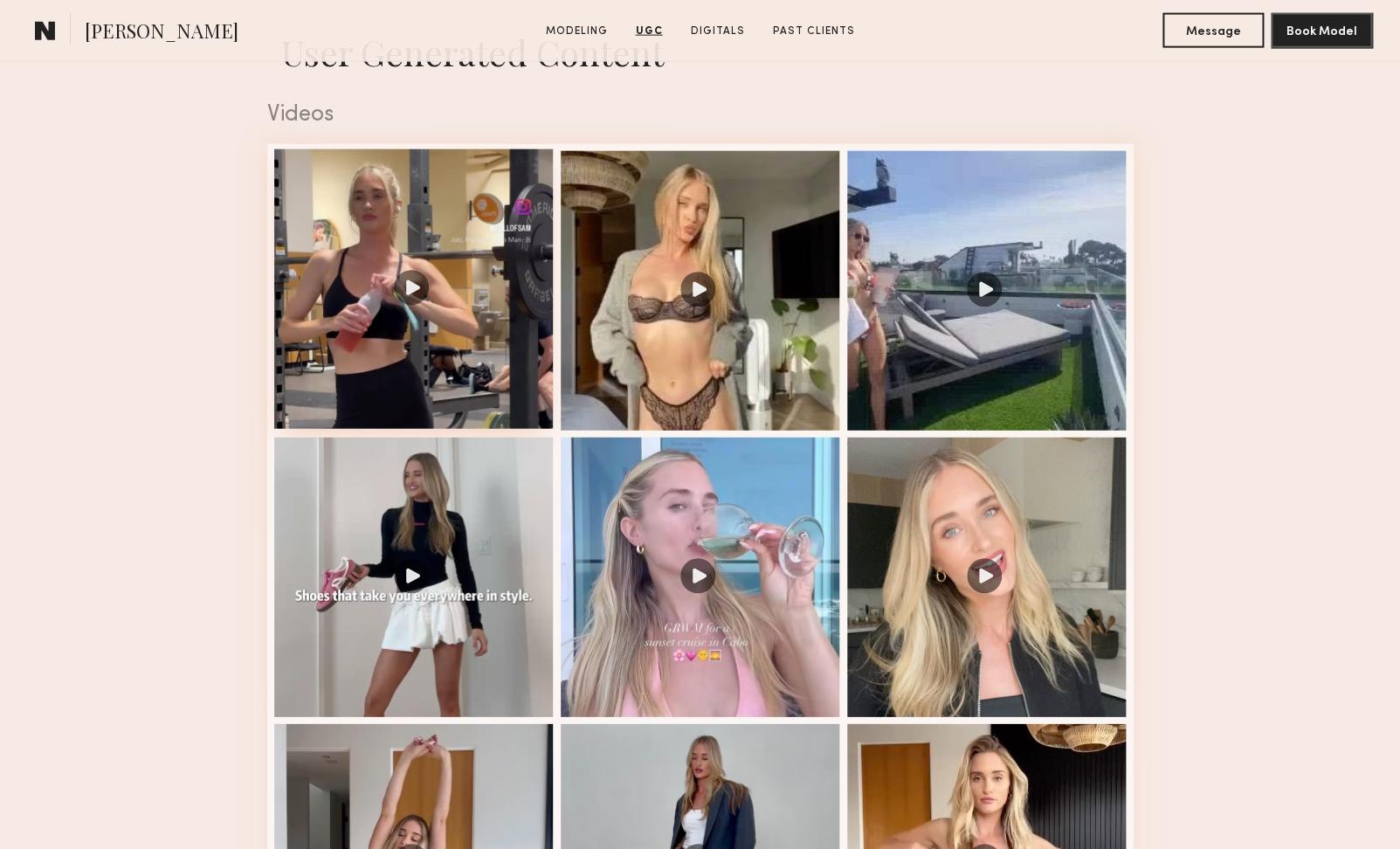
click at [452, 308] on div at bounding box center [414, 289] width 280 height 280
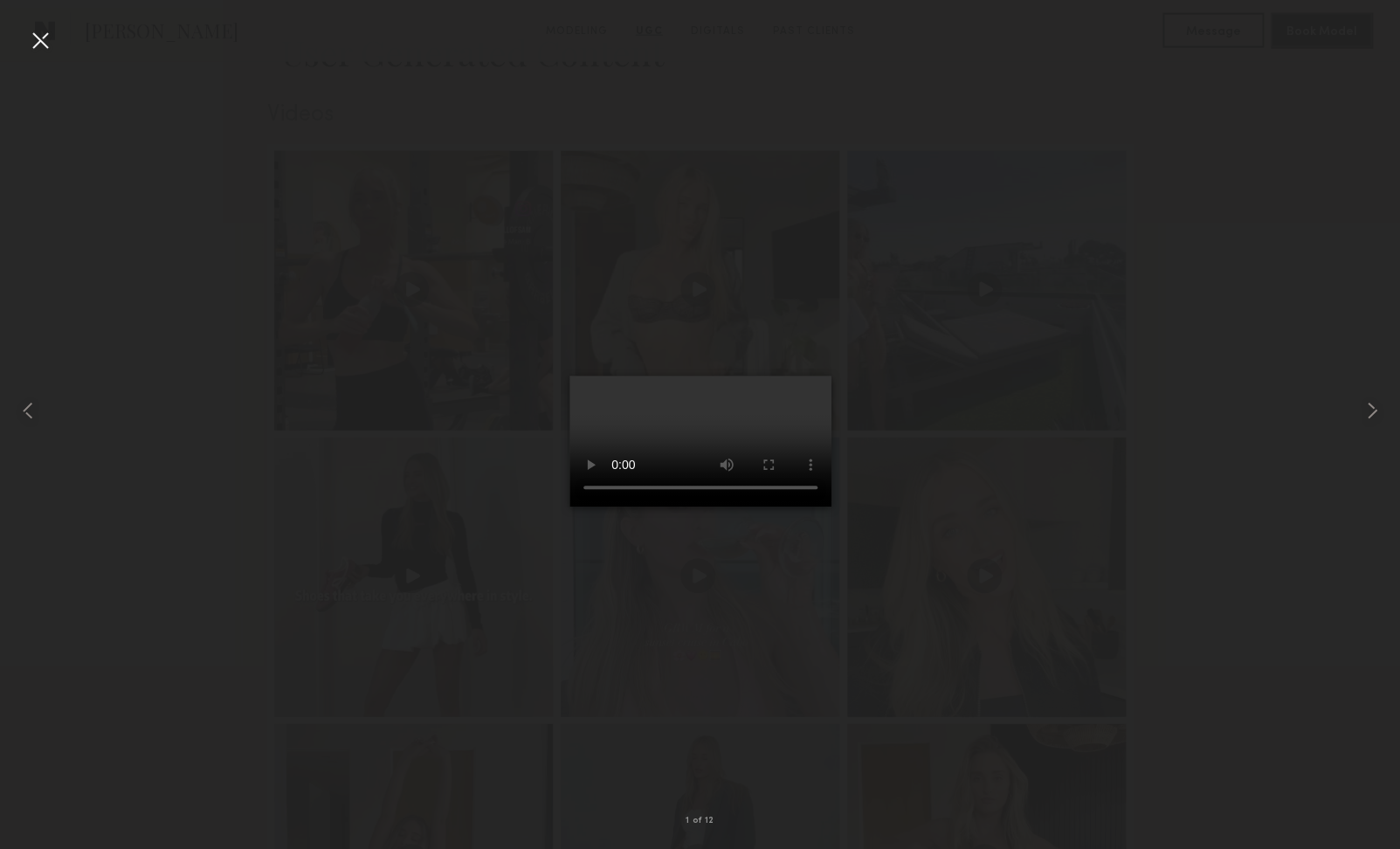
scroll to position [1753, 0]
click at [45, 35] on div at bounding box center [40, 40] width 28 height 28
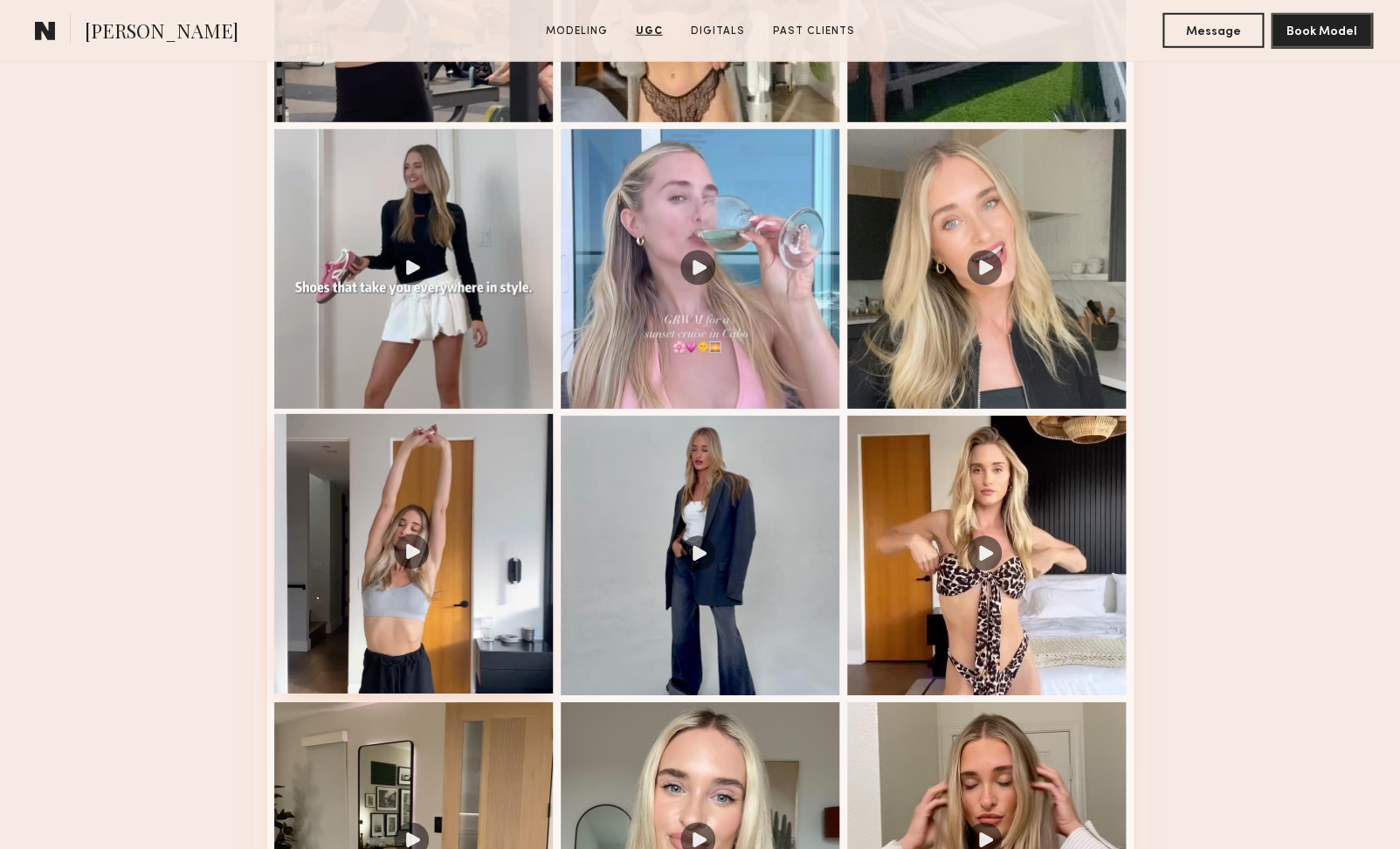
scroll to position [2414, 0]
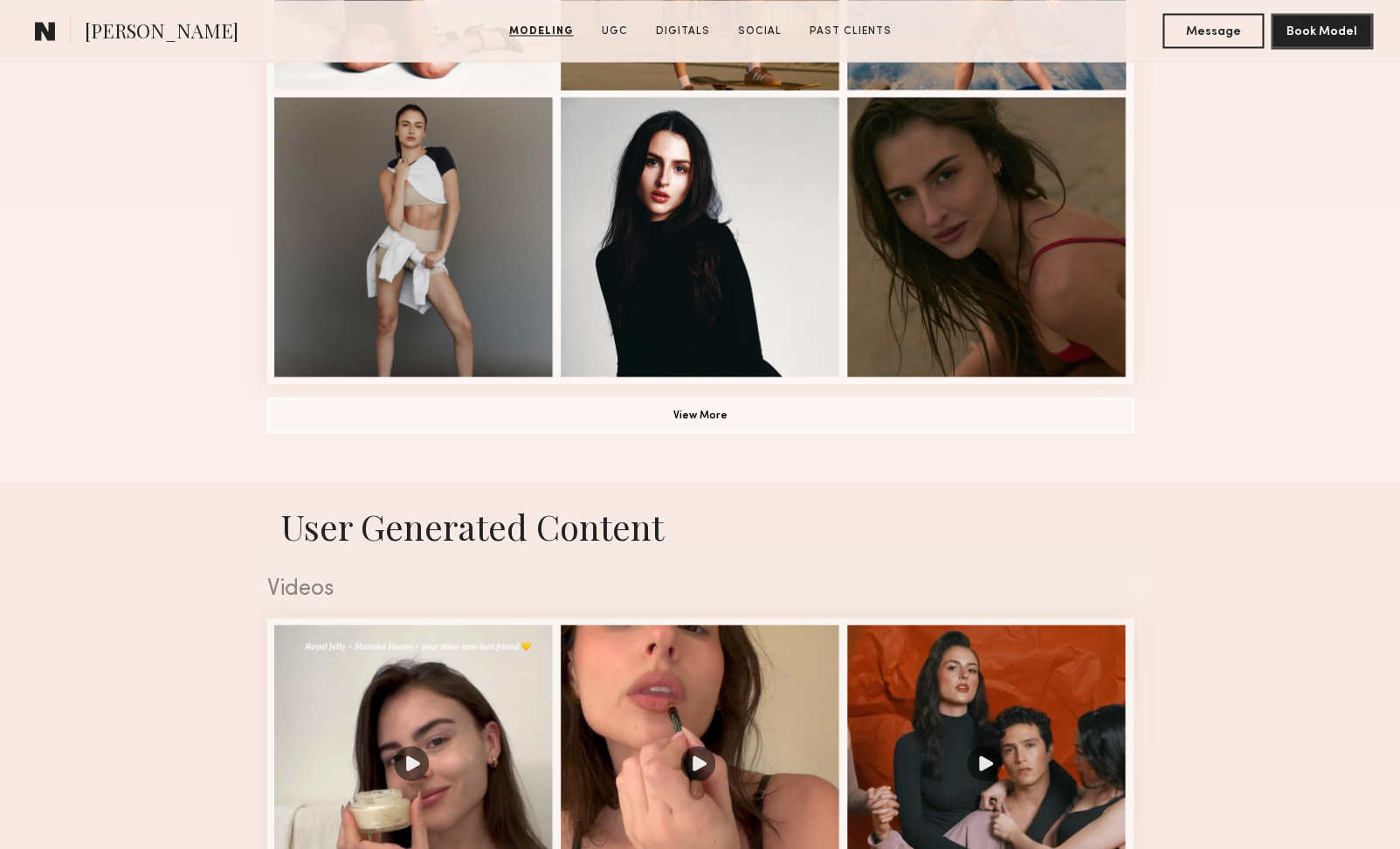
scroll to position [1602, 0]
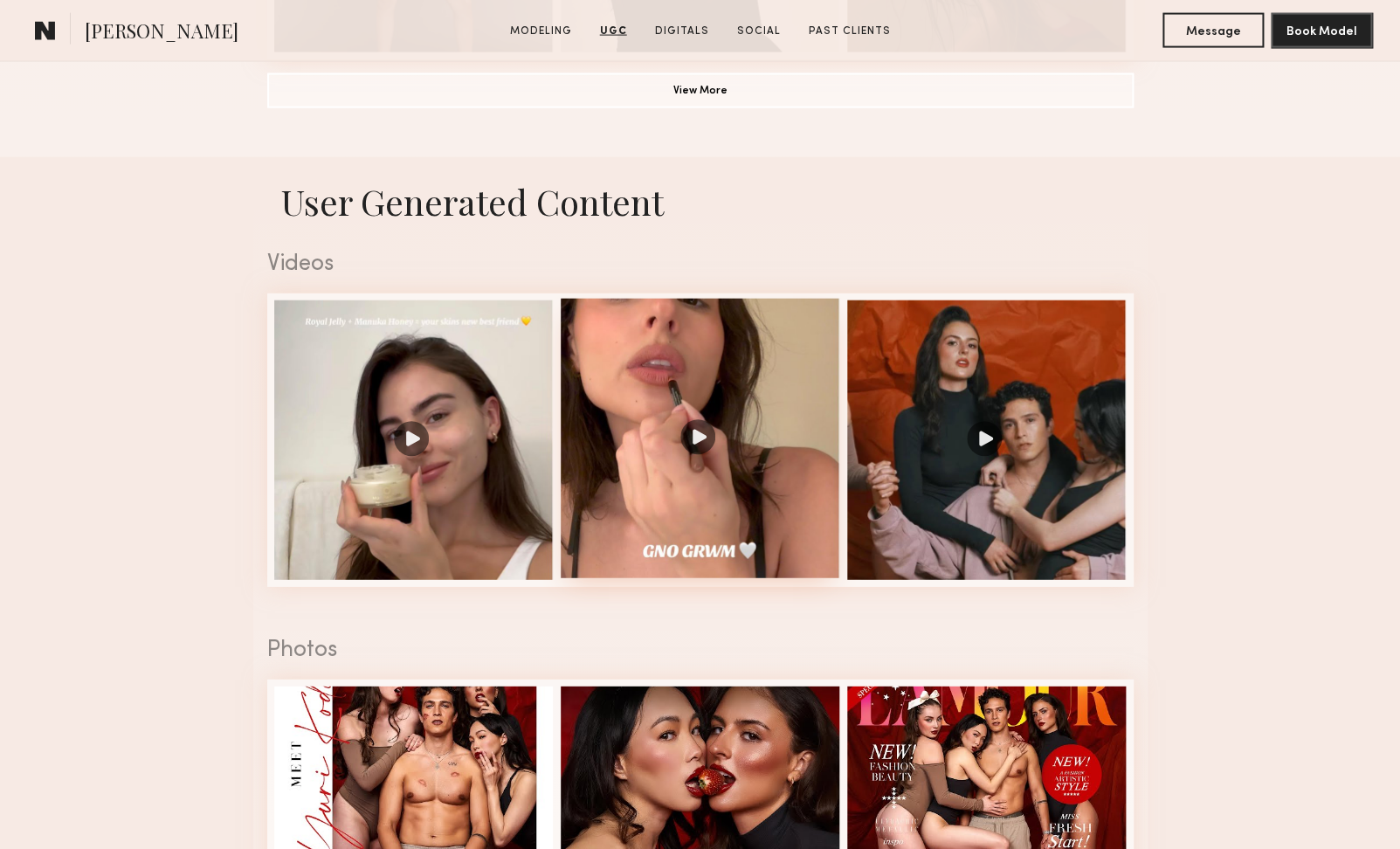
click at [745, 450] on div at bounding box center [701, 438] width 280 height 280
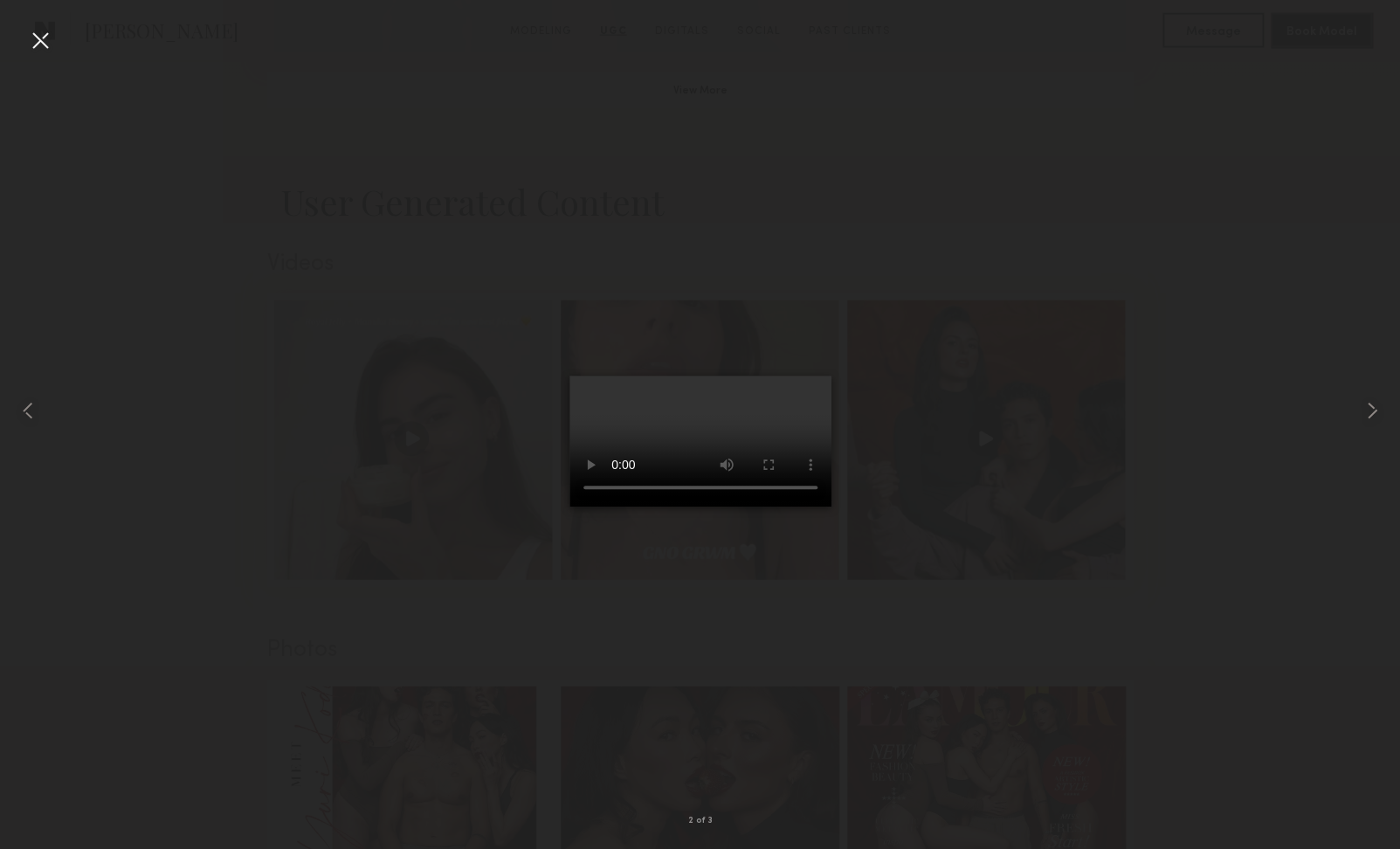
click at [1263, 456] on div at bounding box center [700, 411] width 1400 height 765
click at [61, 53] on div at bounding box center [700, 411] width 1400 height 765
click at [46, 38] on div at bounding box center [40, 40] width 28 height 28
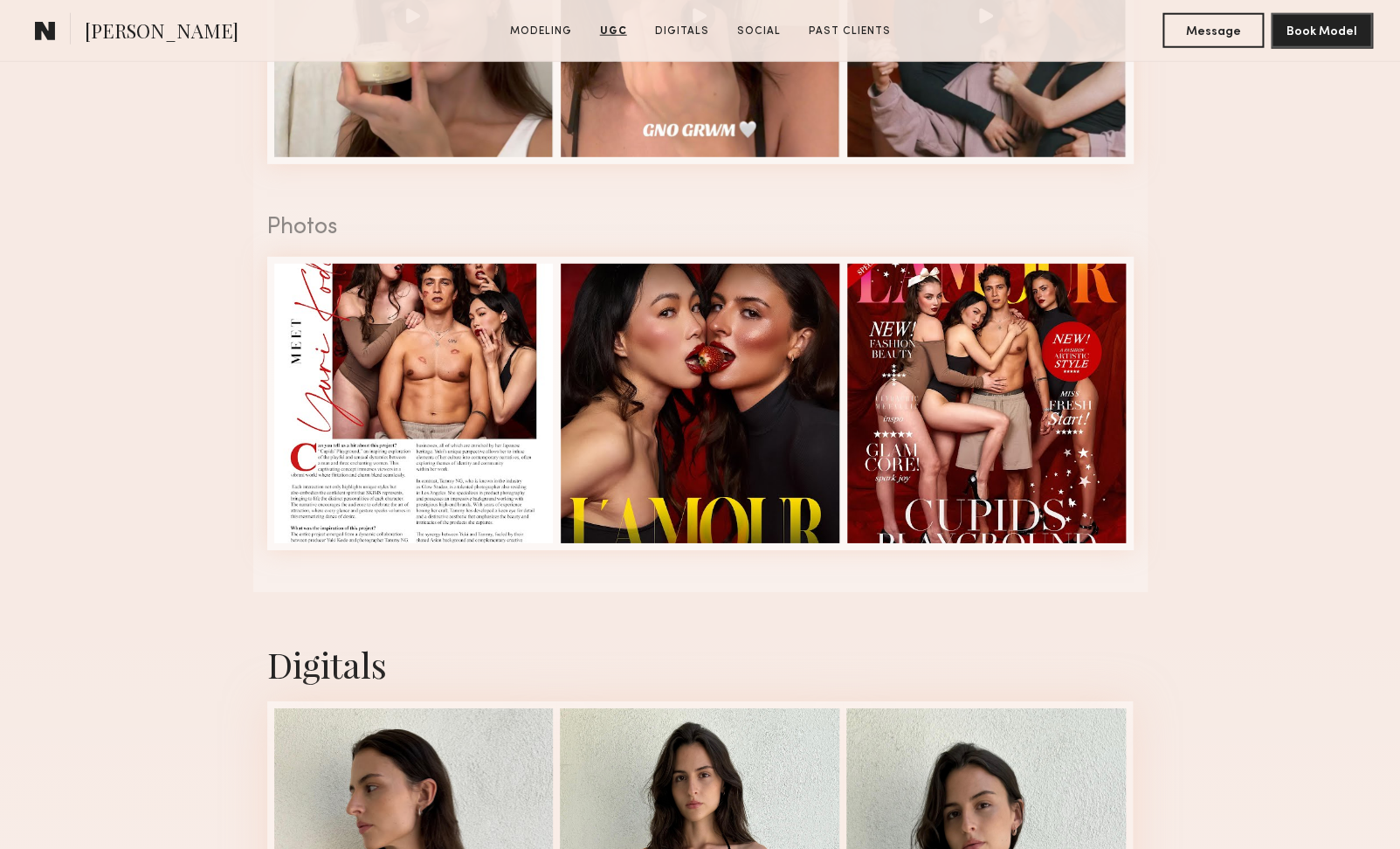
scroll to position [2528, 0]
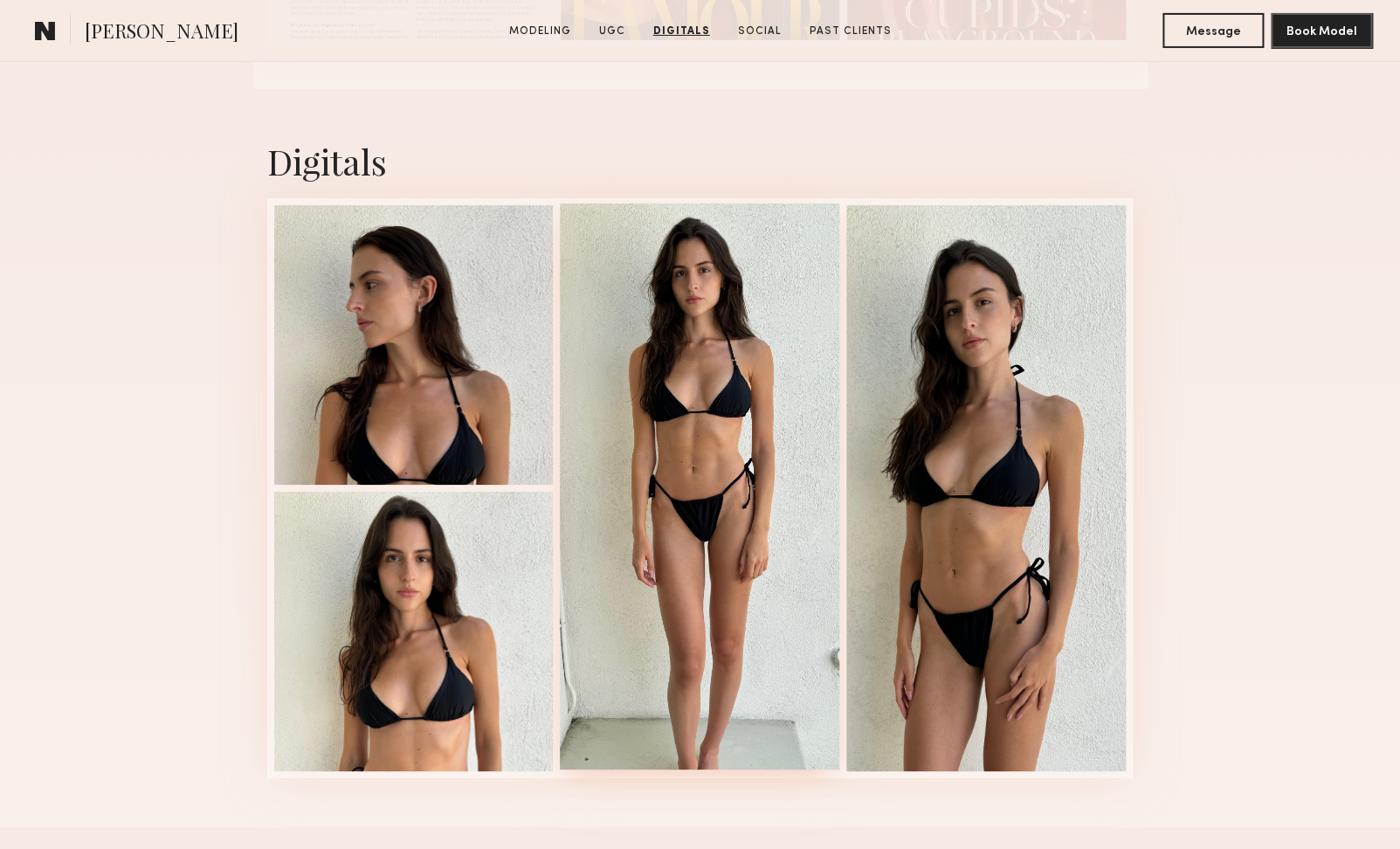
click at [624, 441] on div at bounding box center [700, 487] width 280 height 566
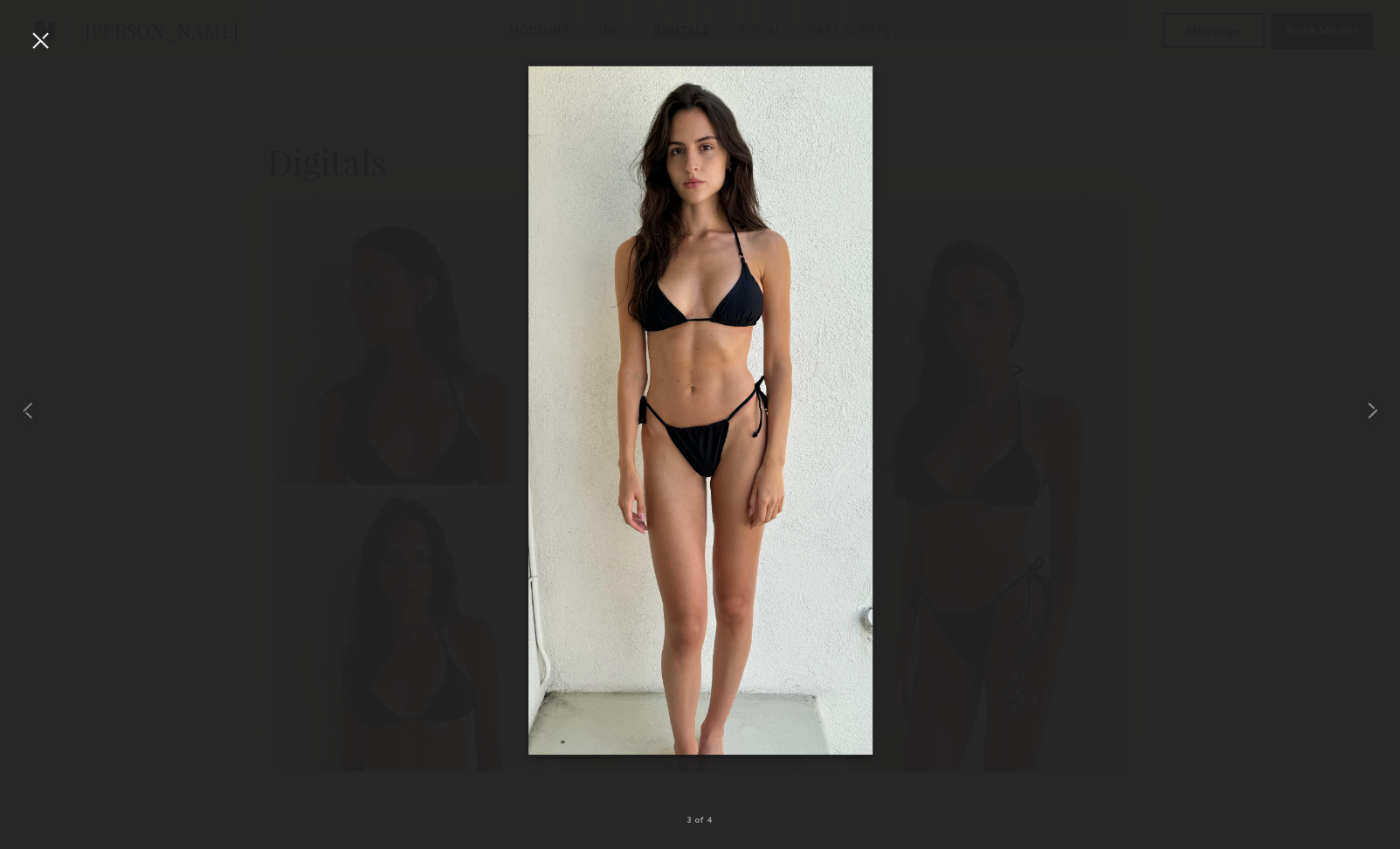
click at [45, 41] on div at bounding box center [40, 40] width 28 height 28
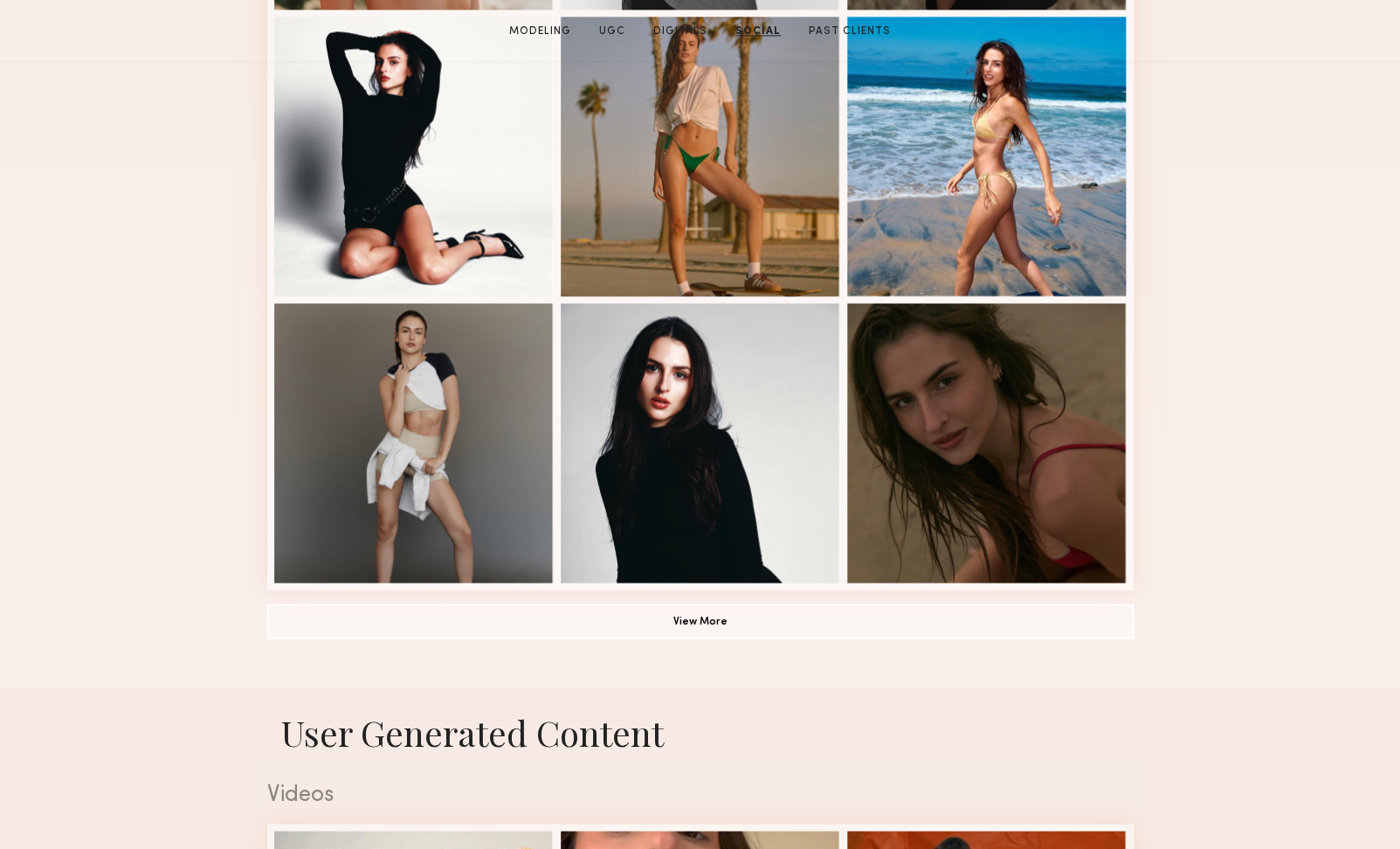
scroll to position [0, 0]
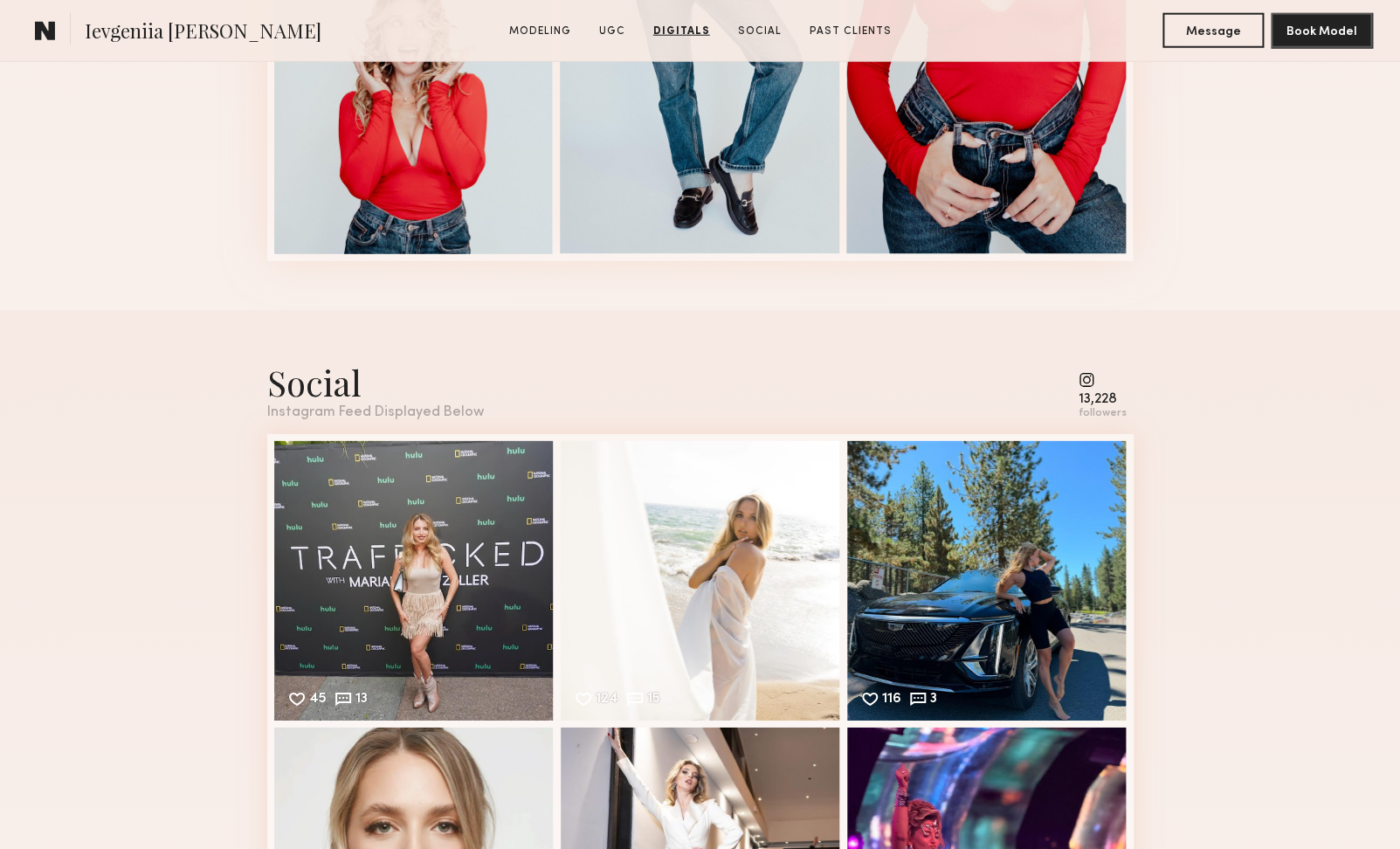
scroll to position [4866, 0]
